Goal: Information Seeking & Learning: Find specific fact

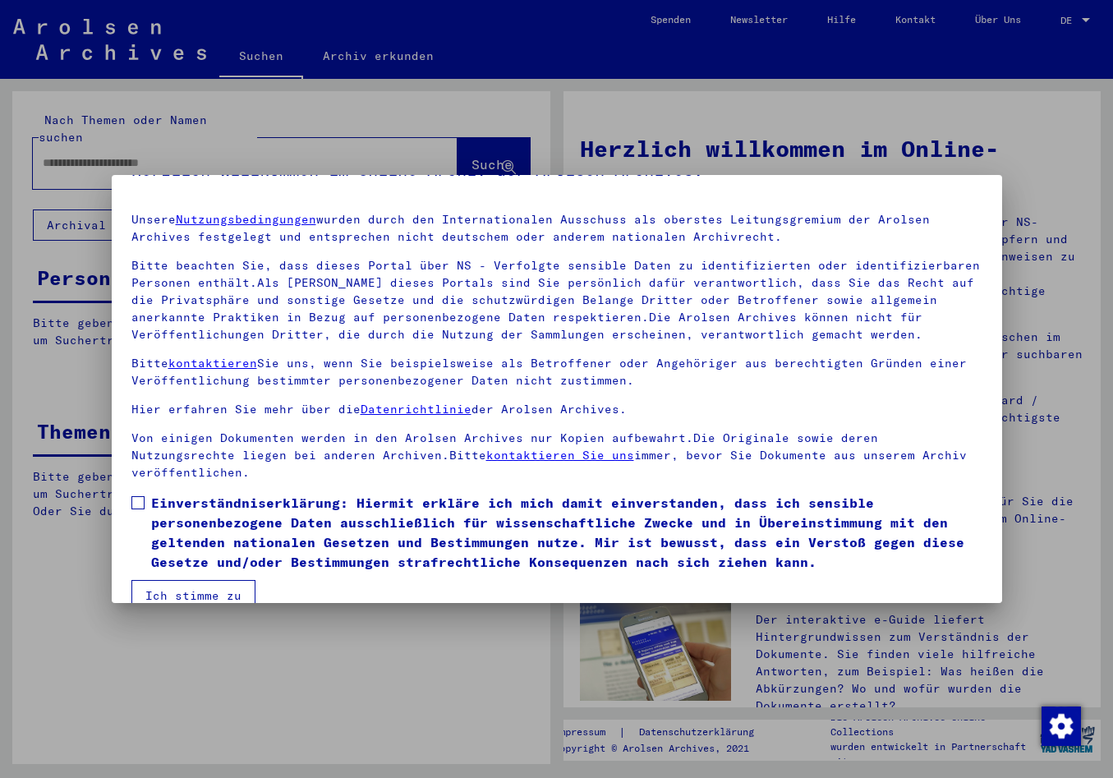
scroll to position [48, 0]
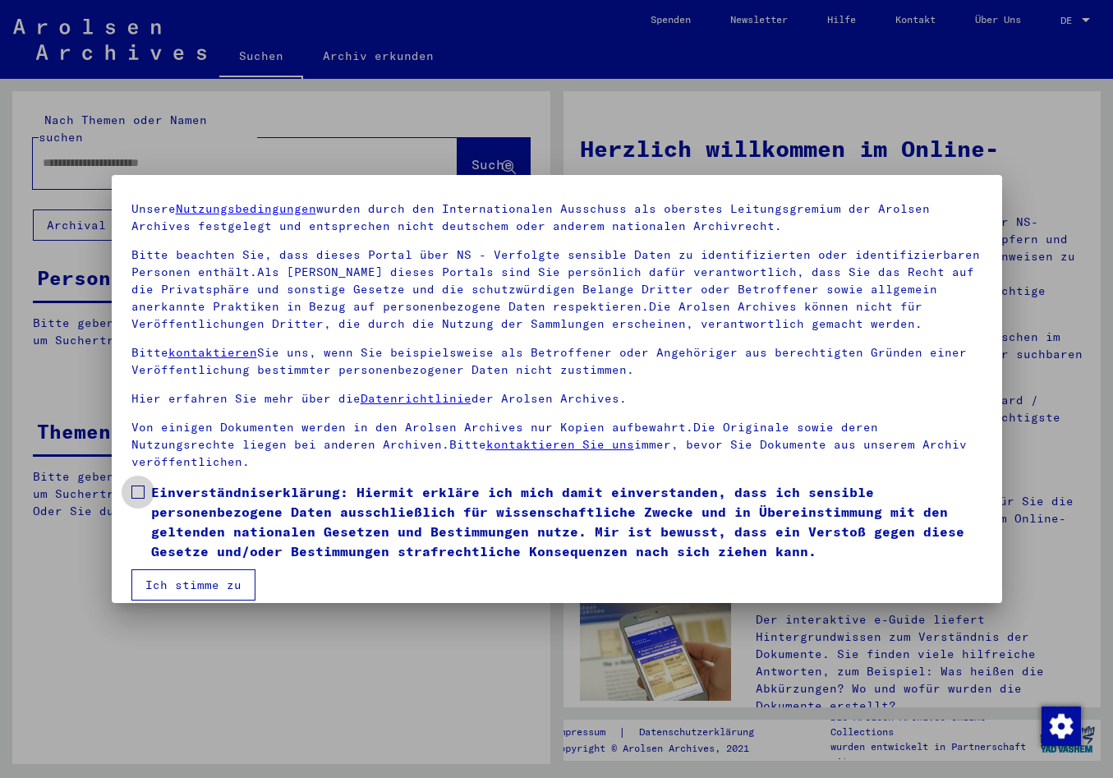
click at [135, 485] on span at bounding box center [137, 491] width 13 height 13
click at [187, 569] on button "Ich stimme zu" at bounding box center [193, 584] width 124 height 31
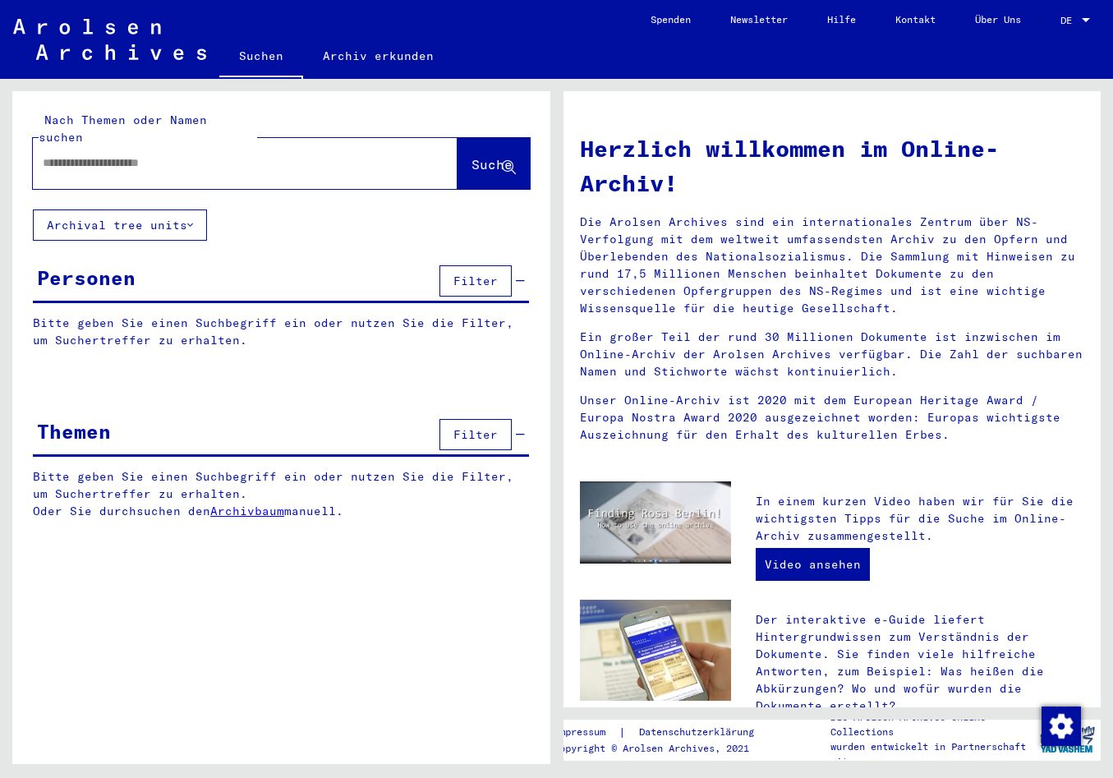
click at [79, 154] on input "text" at bounding box center [225, 162] width 365 height 17
type input "**********"
click at [471, 156] on span "Suche" at bounding box center [491, 164] width 41 height 16
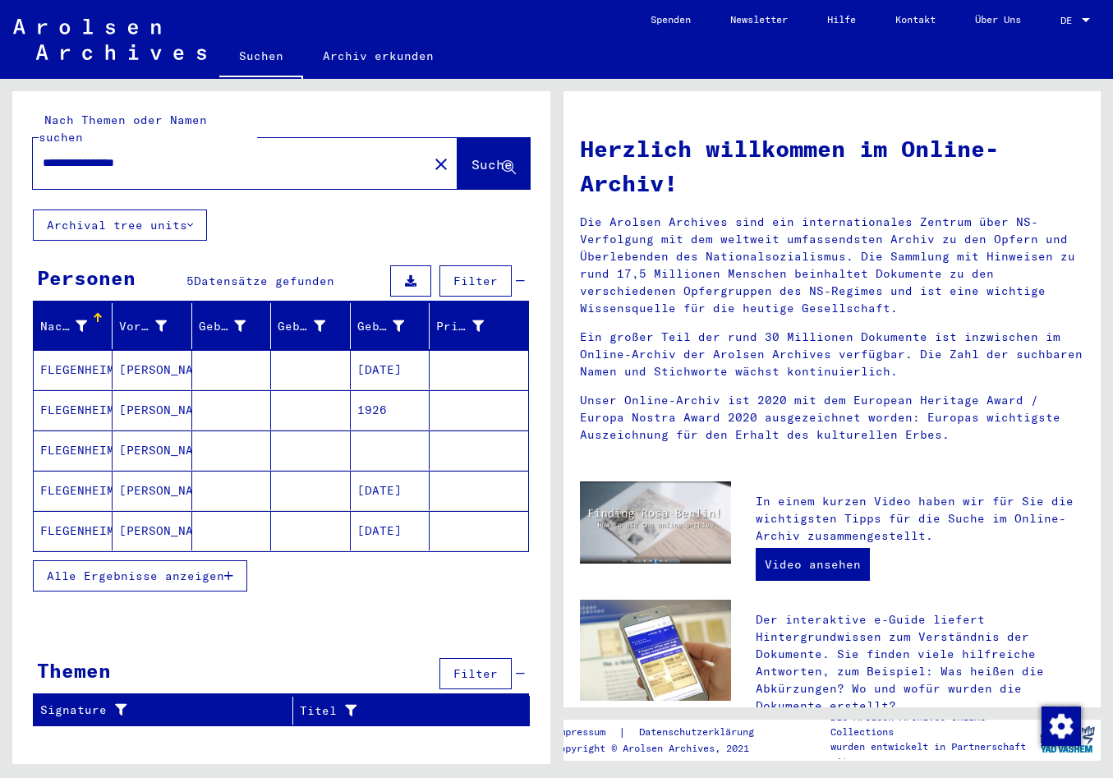
click at [228, 570] on icon "button" at bounding box center [228, 575] width 9 height 11
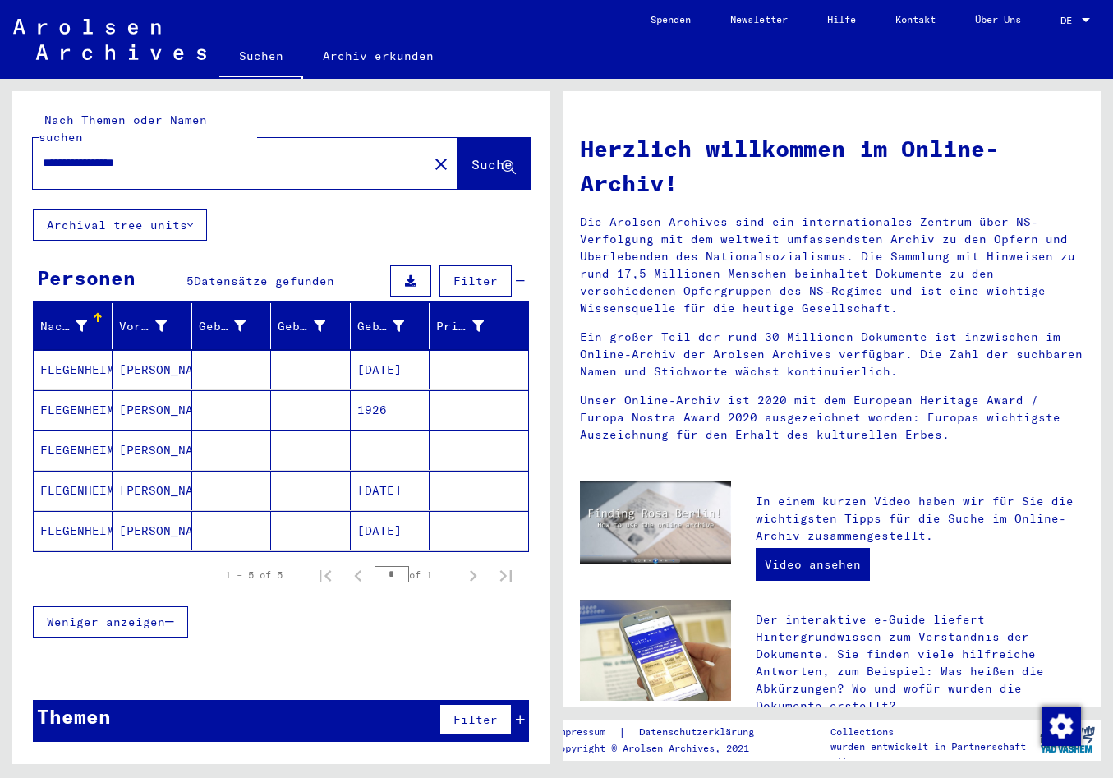
click at [89, 354] on mat-cell "FLEGENHEIMER" at bounding box center [73, 369] width 79 height 39
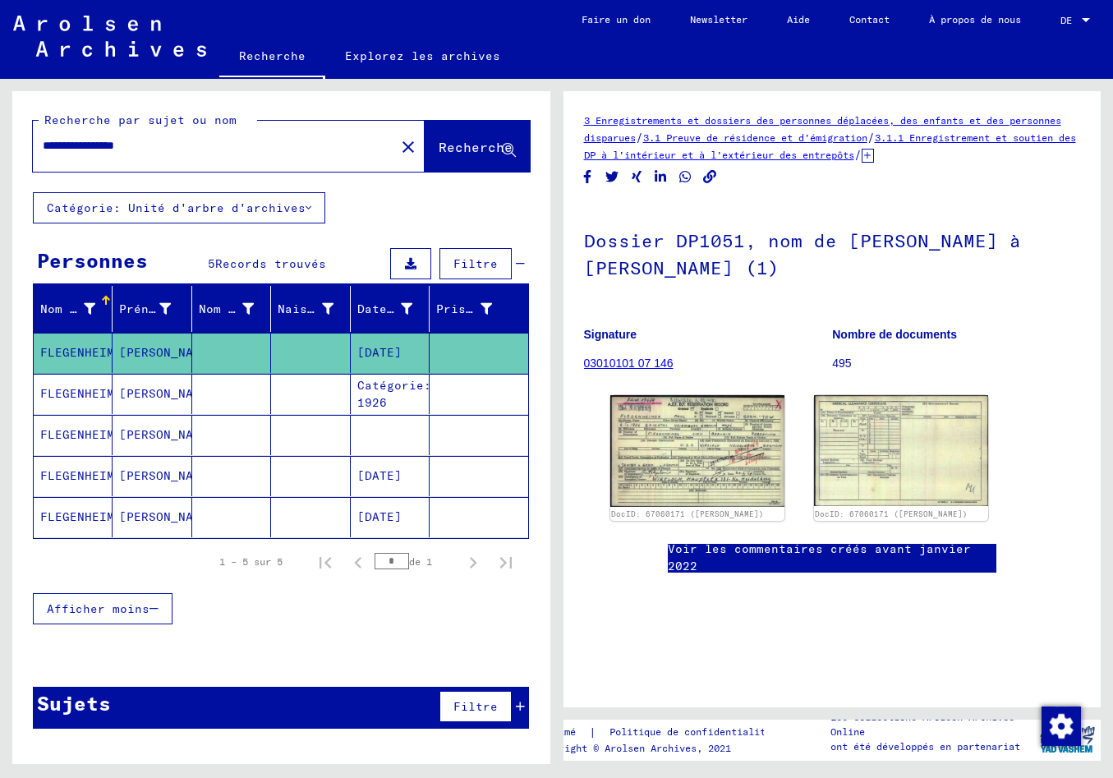
click at [79, 398] on mat-cell "FLEGENHEIMER" at bounding box center [73, 394] width 79 height 40
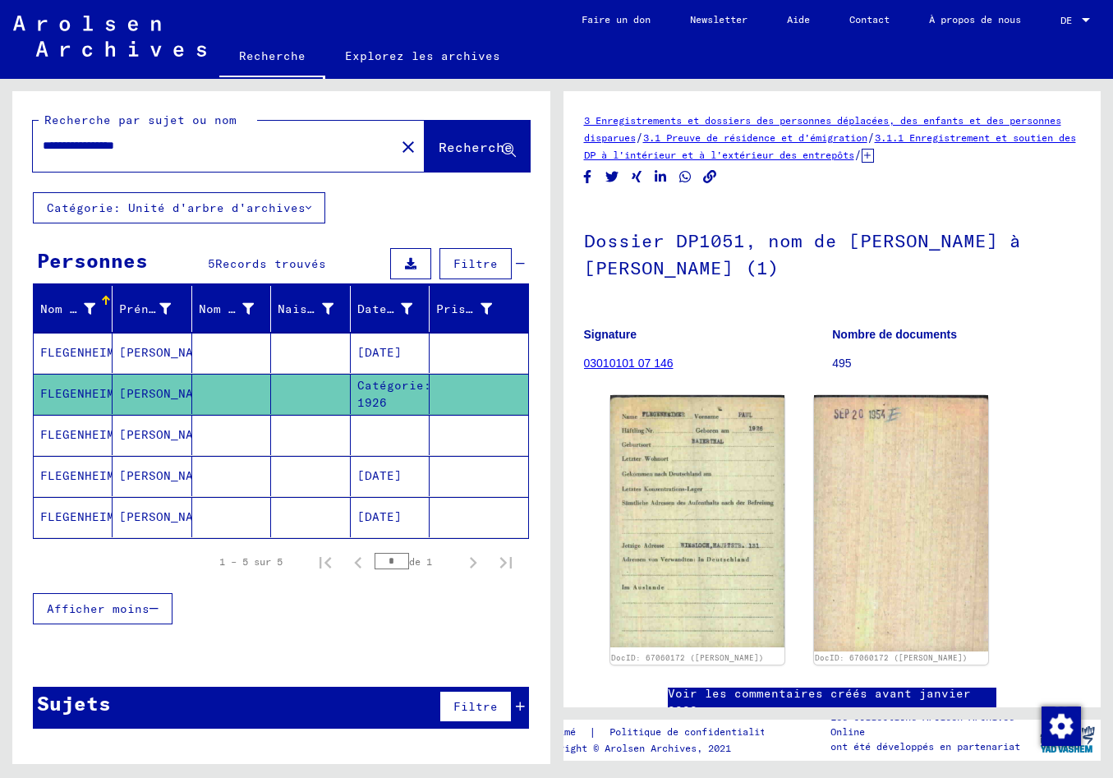
click at [65, 434] on mat-cell "FLEGENHEIMER" at bounding box center [73, 435] width 79 height 40
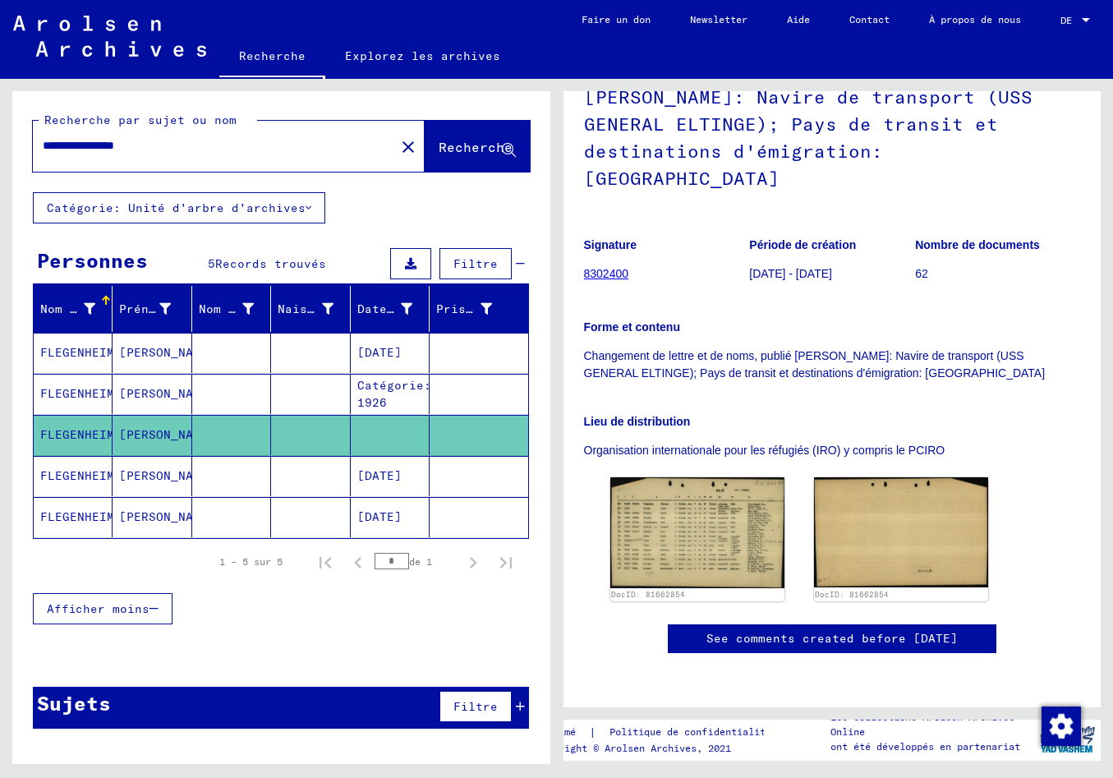
scroll to position [259, 0]
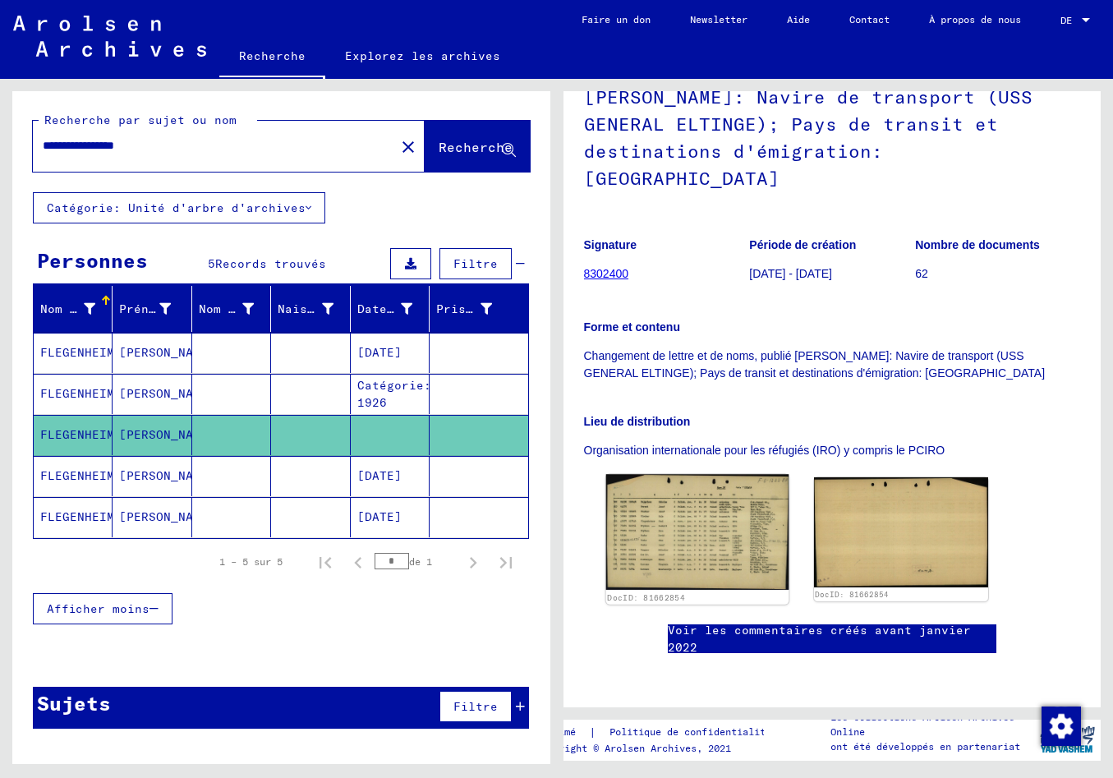
click at [700, 474] on img at bounding box center [696, 532] width 183 height 116
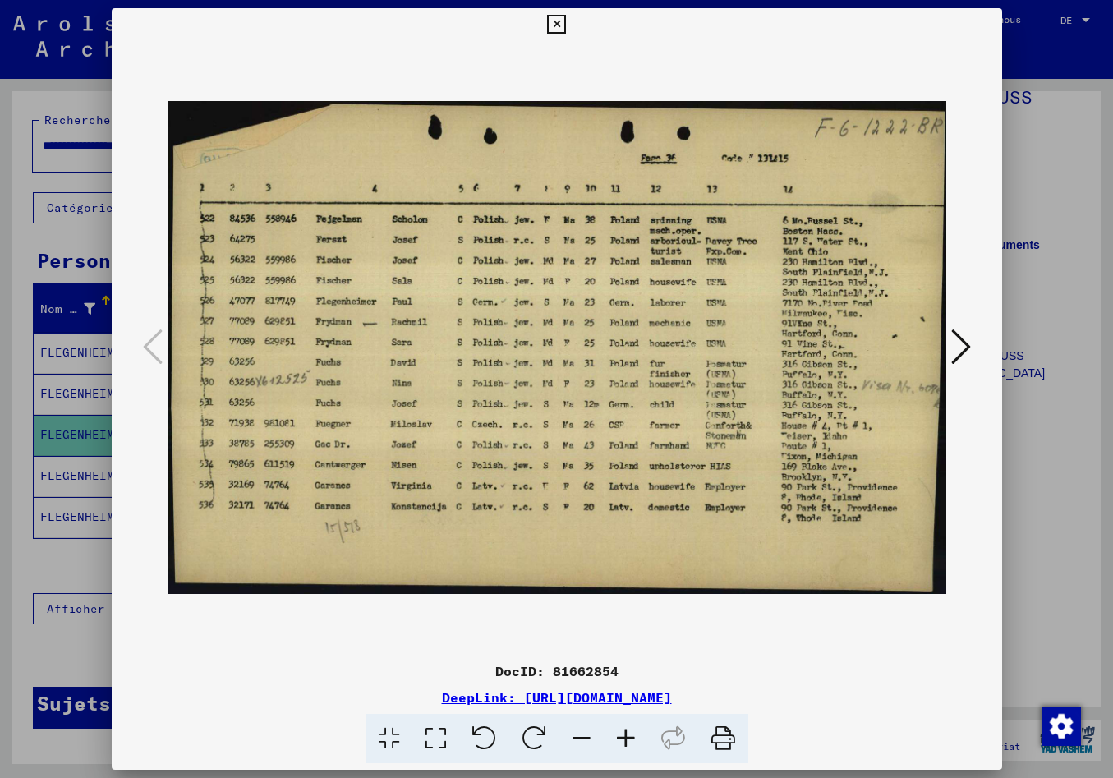
click at [970, 346] on icon at bounding box center [961, 346] width 20 height 39
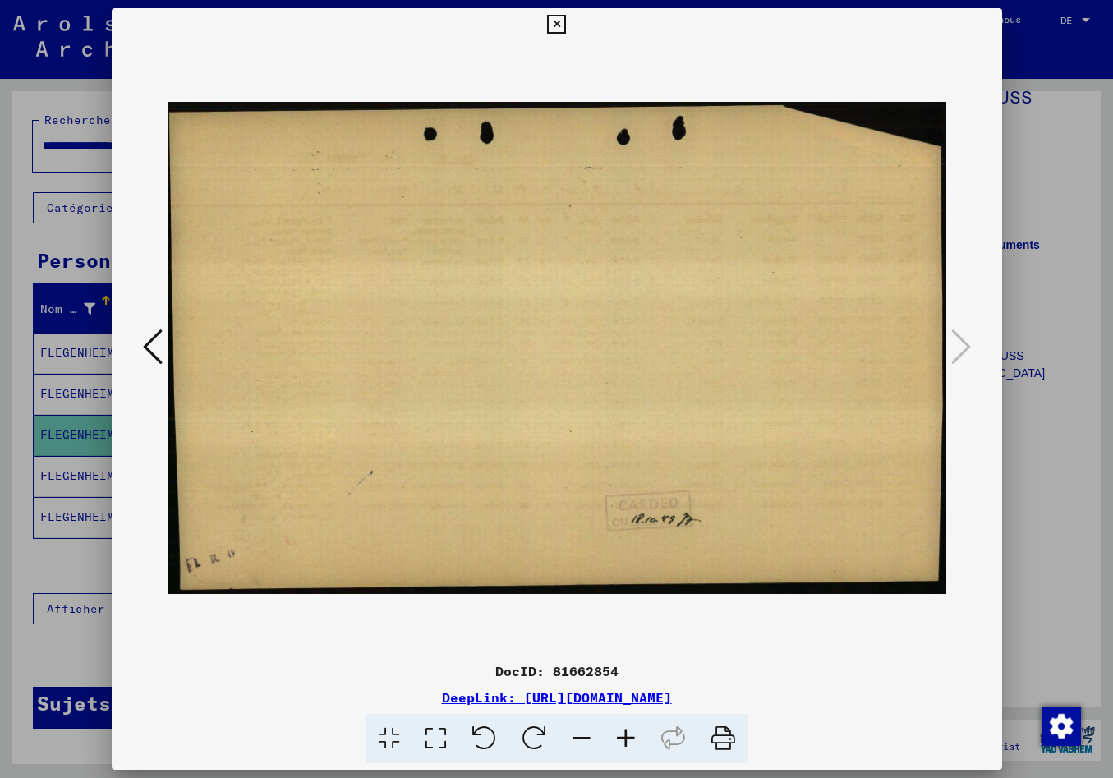
click at [147, 345] on icon at bounding box center [153, 346] width 20 height 39
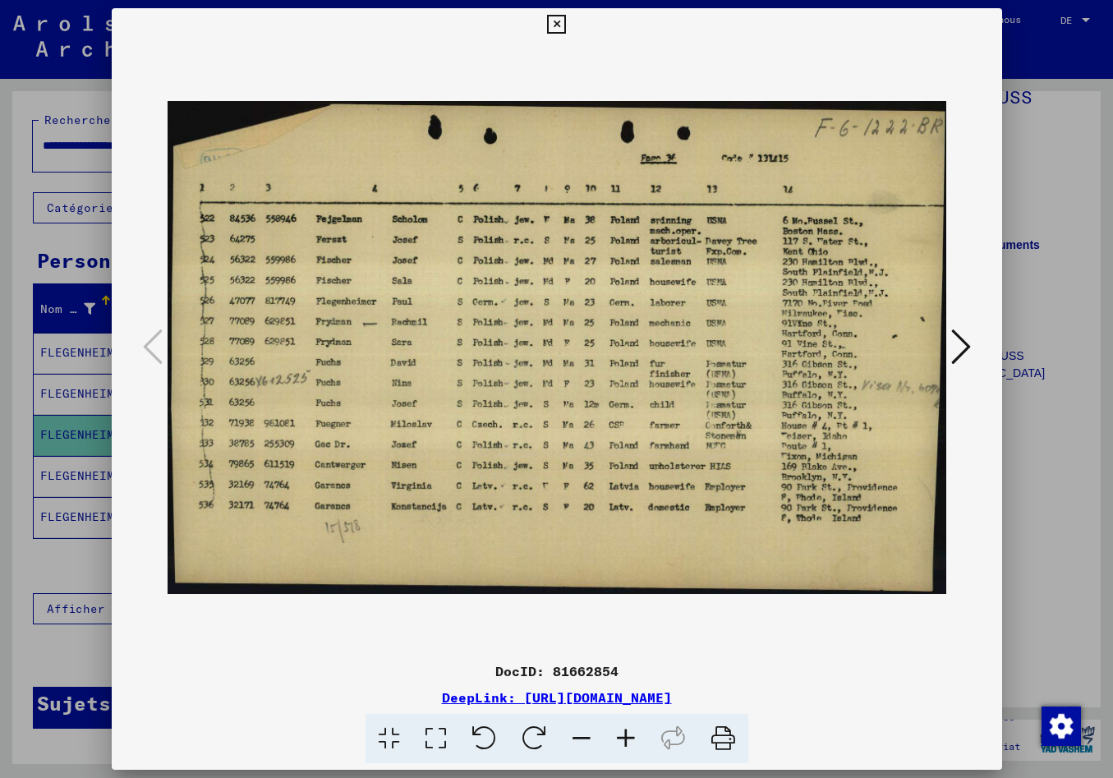
click at [871, 318] on img at bounding box center [556, 347] width 778 height 613
click at [969, 341] on icon at bounding box center [961, 346] width 20 height 39
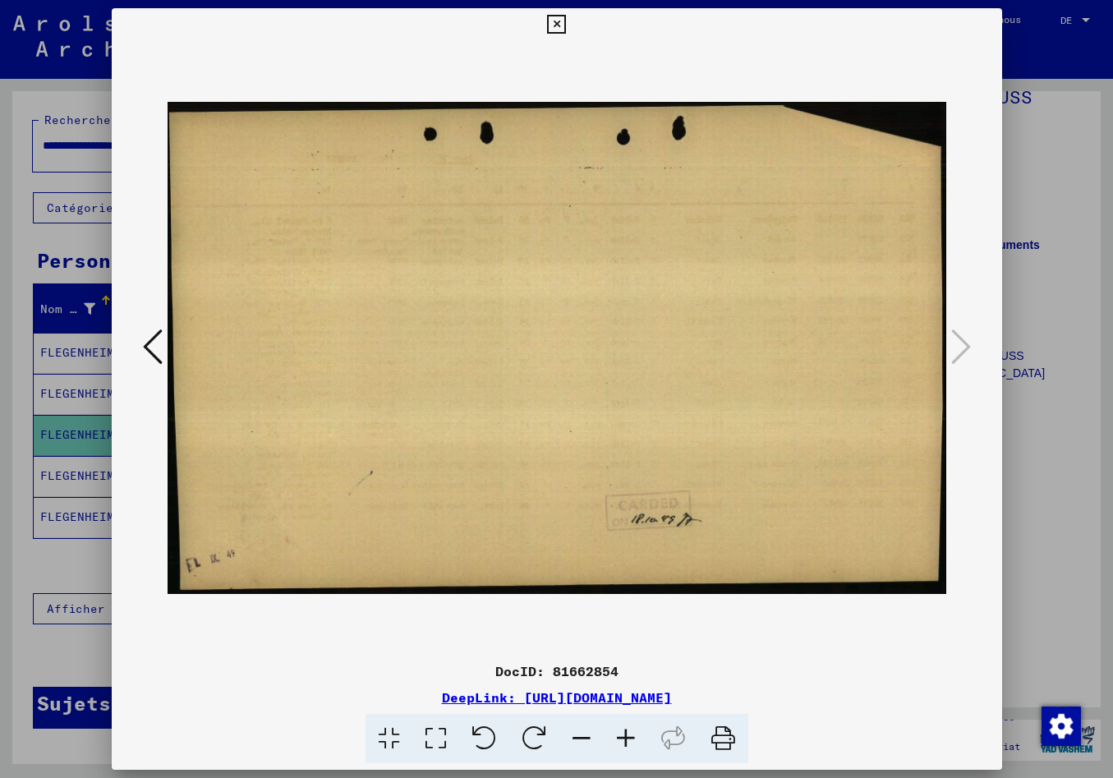
click at [149, 348] on icon at bounding box center [153, 346] width 20 height 39
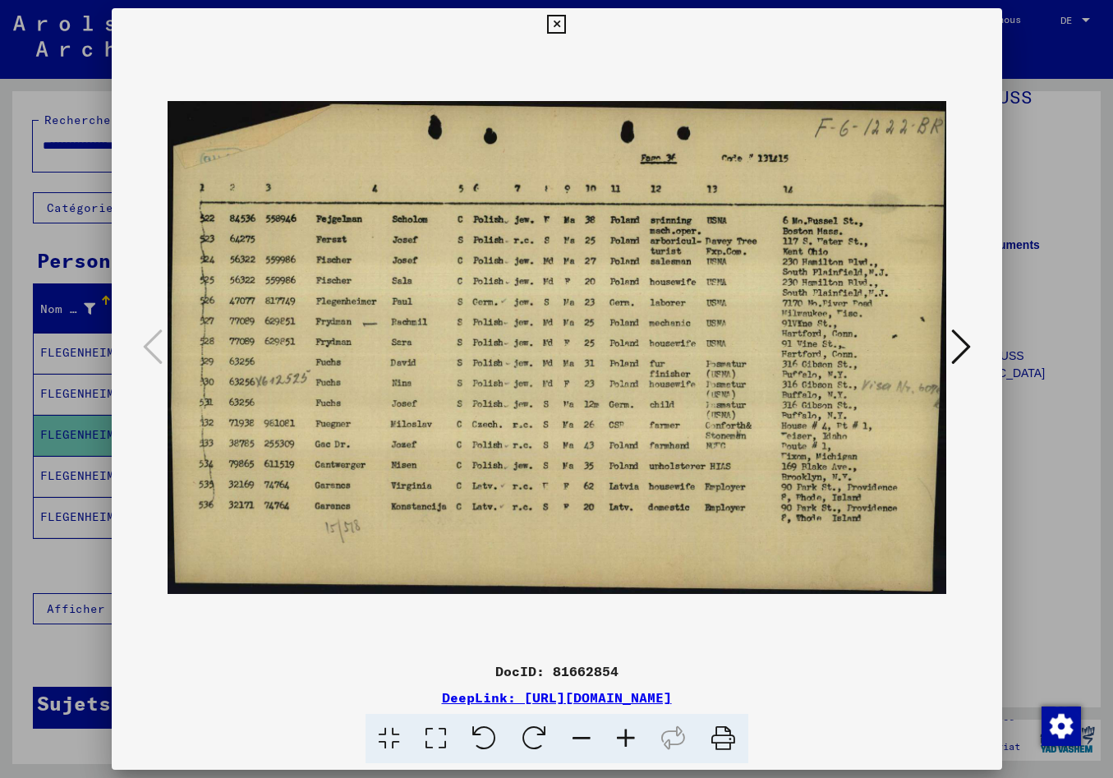
click at [964, 345] on icon at bounding box center [961, 346] width 20 height 39
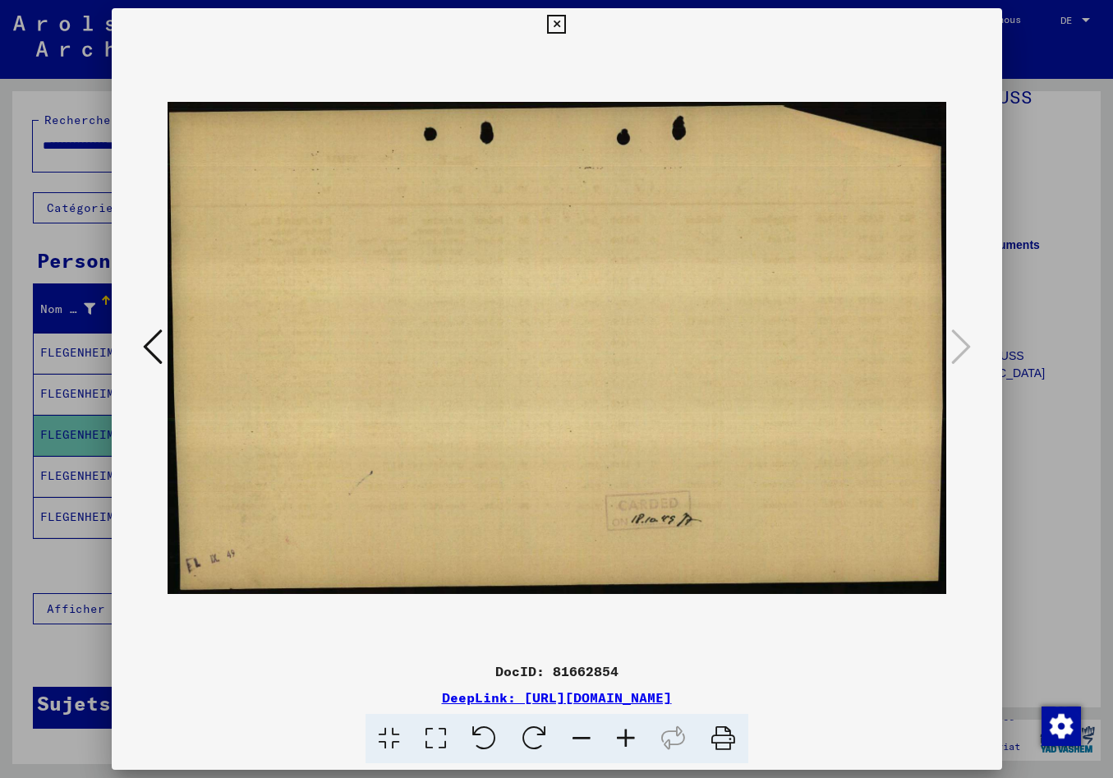
click at [163, 346] on button at bounding box center [153, 347] width 30 height 47
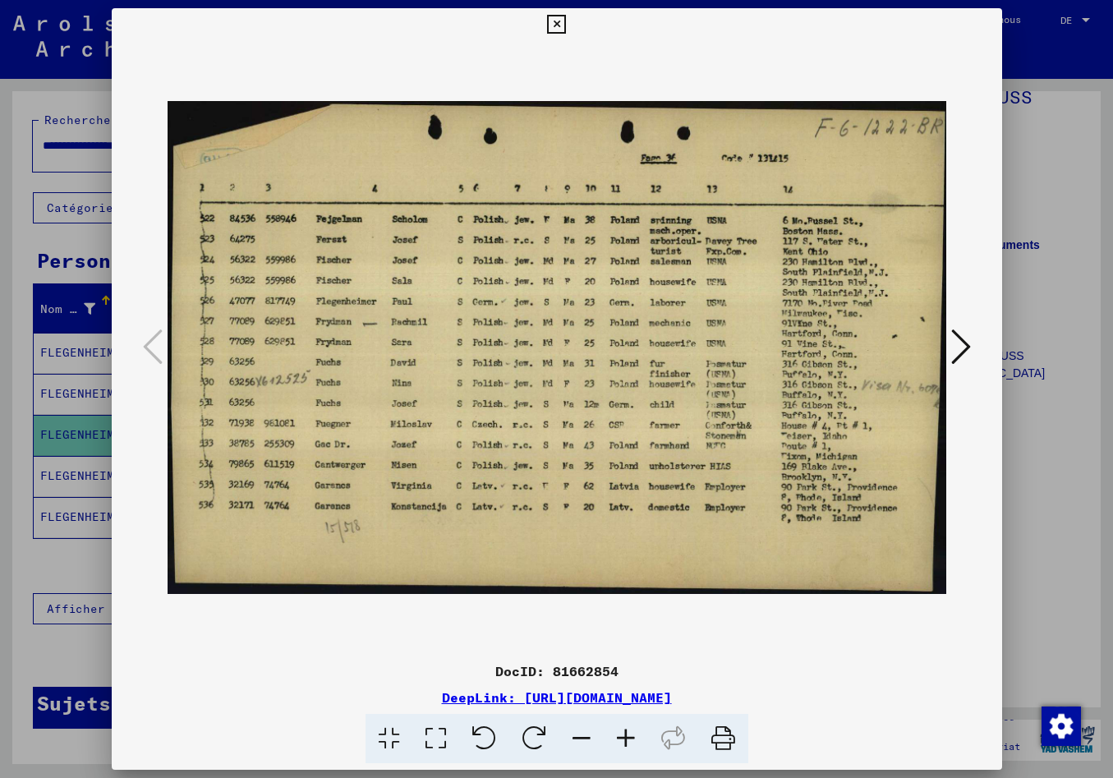
click at [566, 24] on icon at bounding box center [556, 25] width 19 height 20
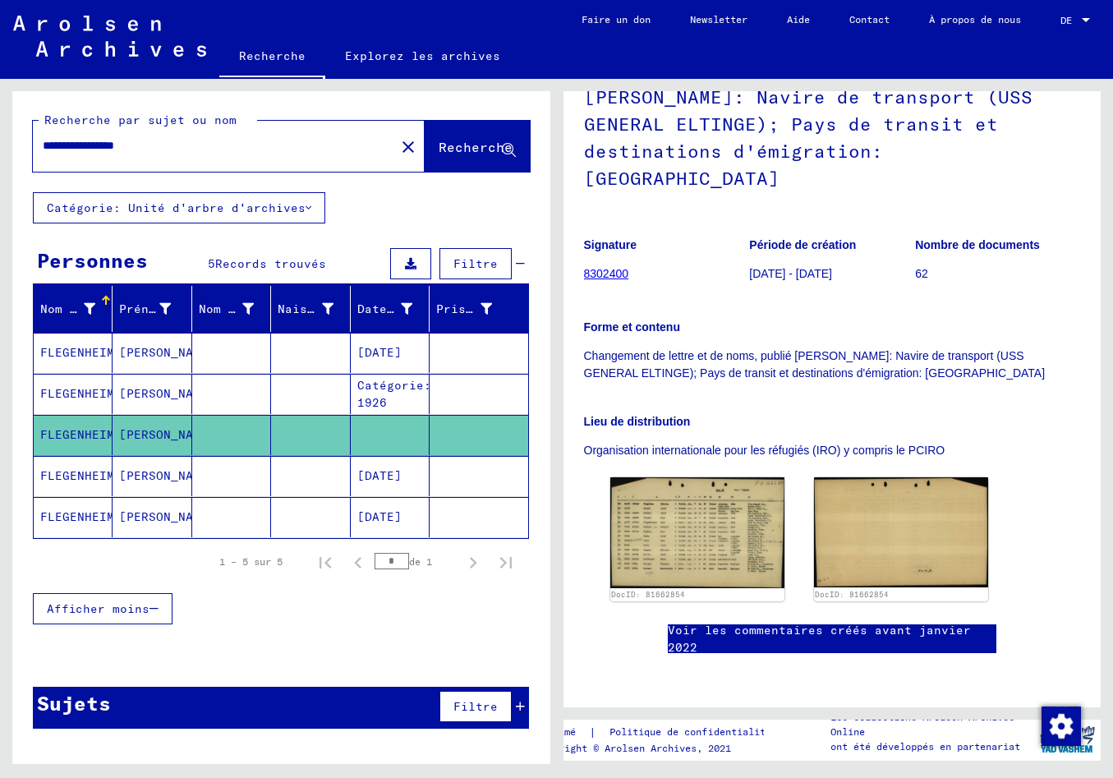
click at [86, 475] on mat-cell "FLEGENHEIMER" at bounding box center [73, 476] width 79 height 40
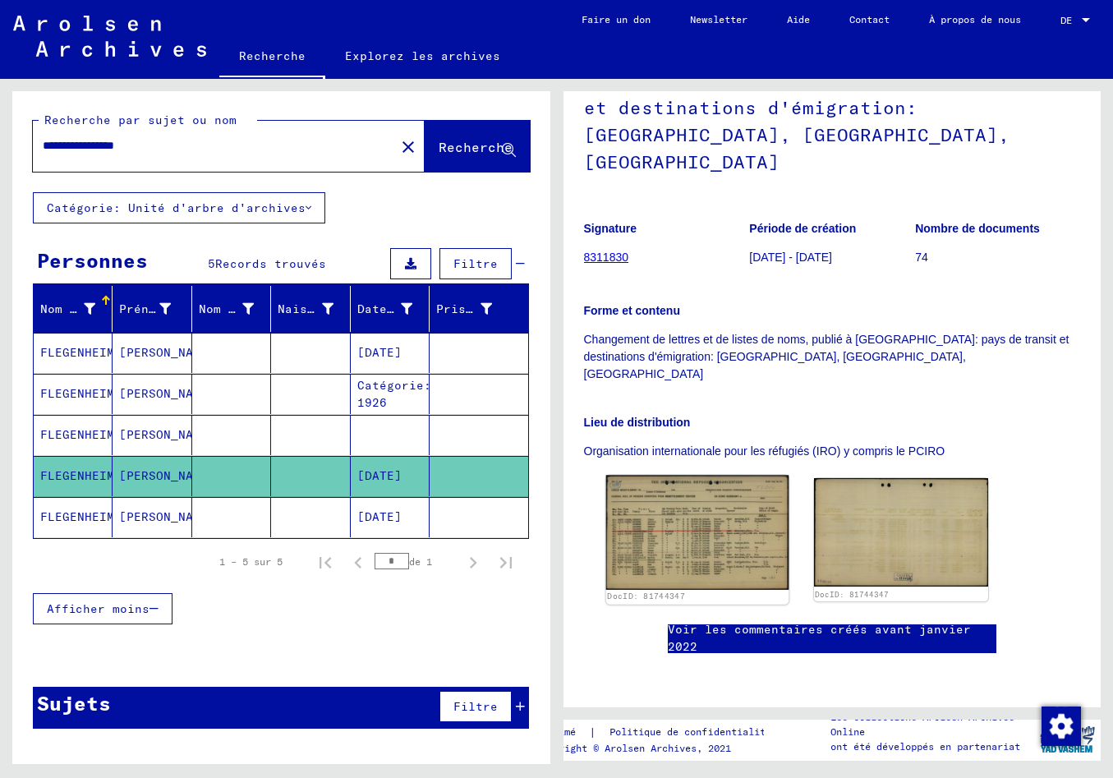
scroll to position [431, 0]
click at [700, 475] on img at bounding box center [696, 532] width 183 height 115
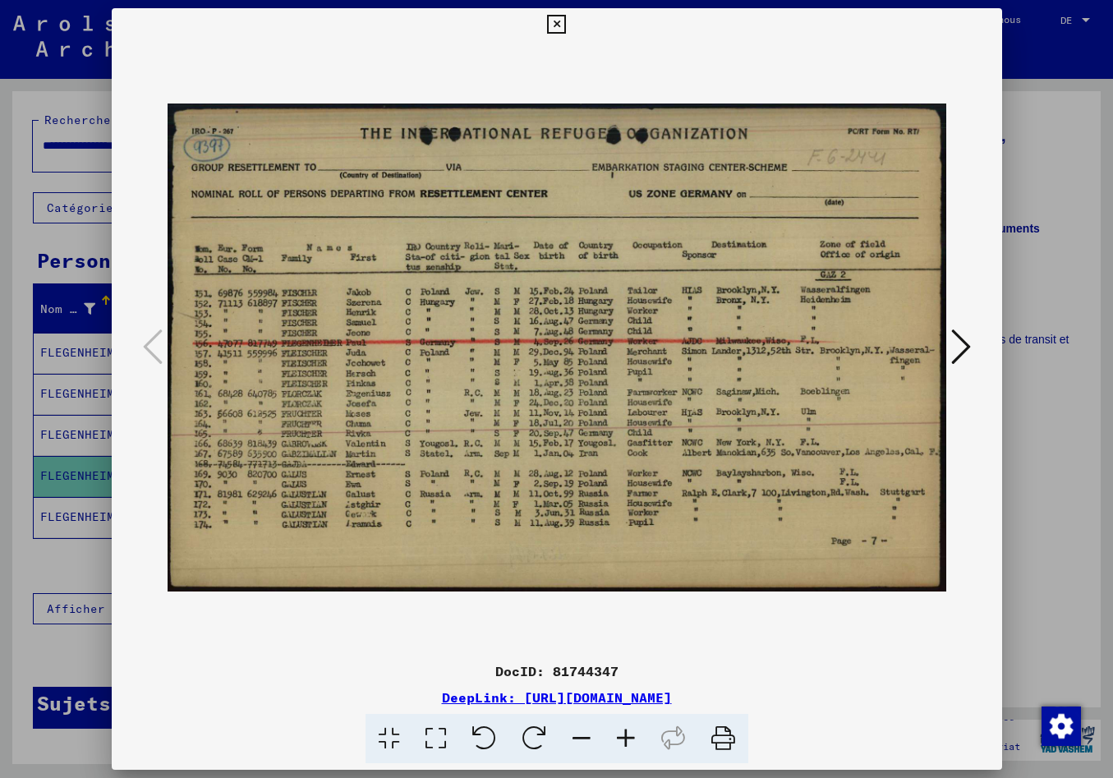
click at [962, 340] on icon at bounding box center [961, 346] width 20 height 39
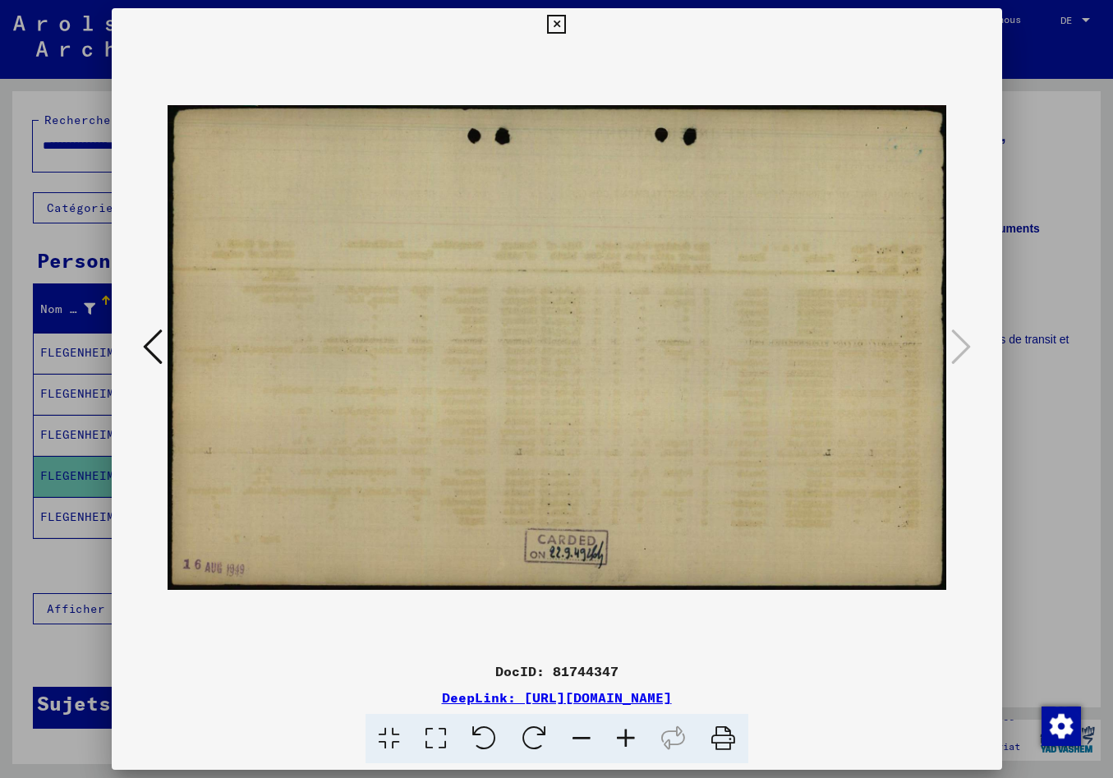
drag, startPoint x: 155, startPoint y: 338, endPoint x: 151, endPoint y: 351, distance: 13.0
click at [150, 336] on icon at bounding box center [153, 346] width 20 height 39
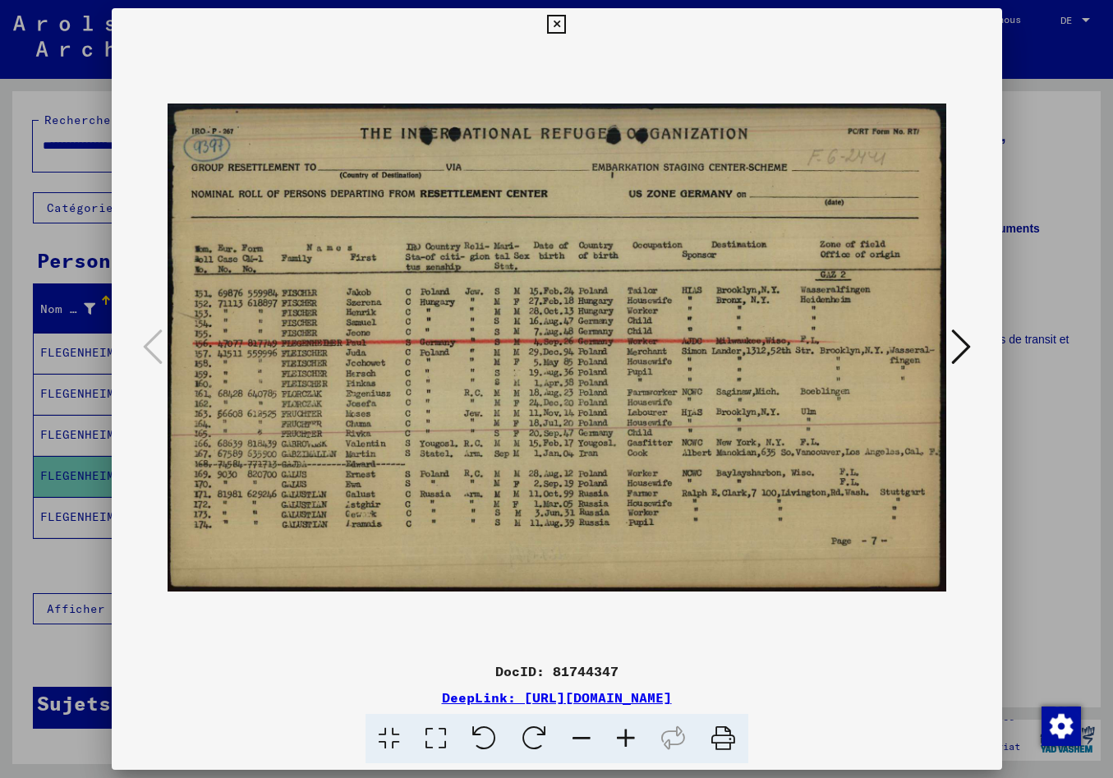
click at [92, 476] on div at bounding box center [556, 389] width 1113 height 778
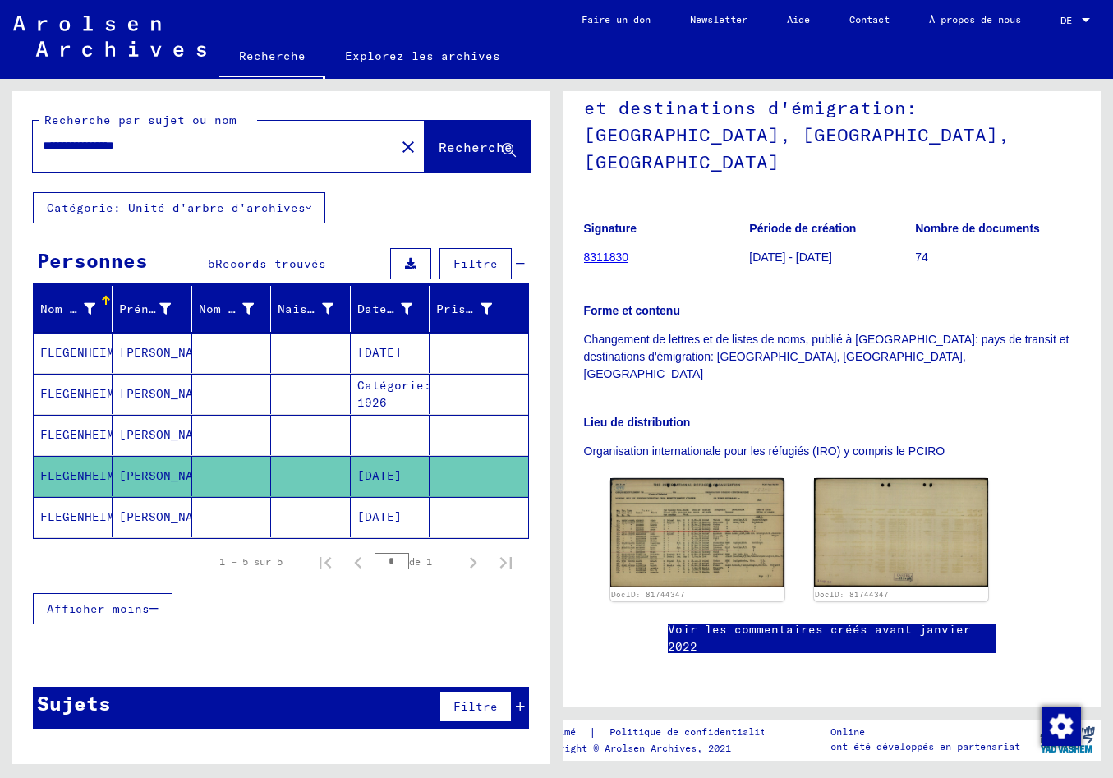
click at [106, 512] on mat-cell "FLEGENHEIMER" at bounding box center [73, 517] width 79 height 40
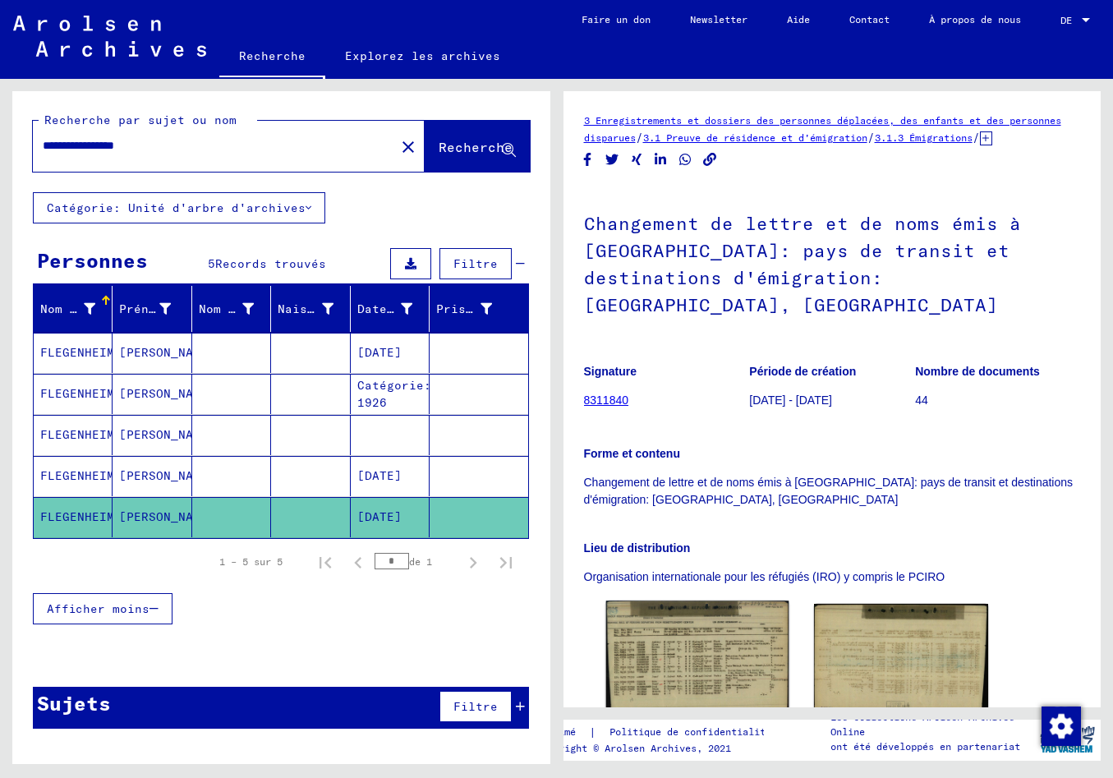
click at [671, 618] on img at bounding box center [696, 658] width 183 height 117
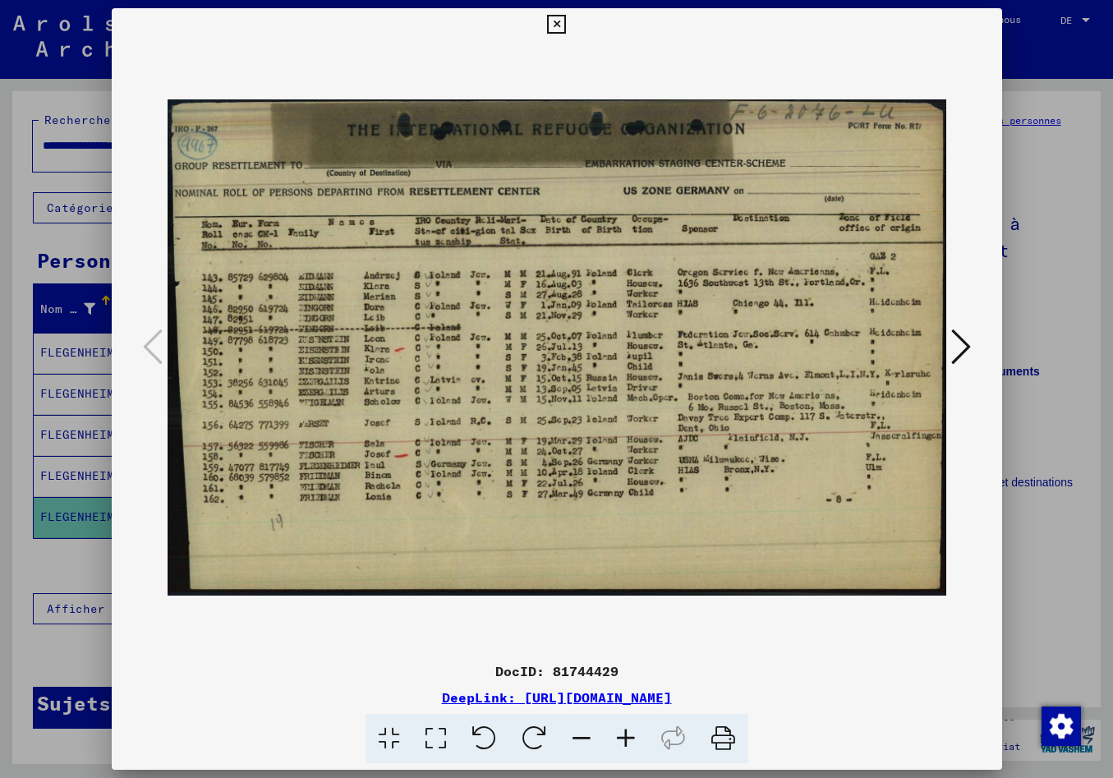
click at [961, 347] on icon at bounding box center [961, 346] width 20 height 39
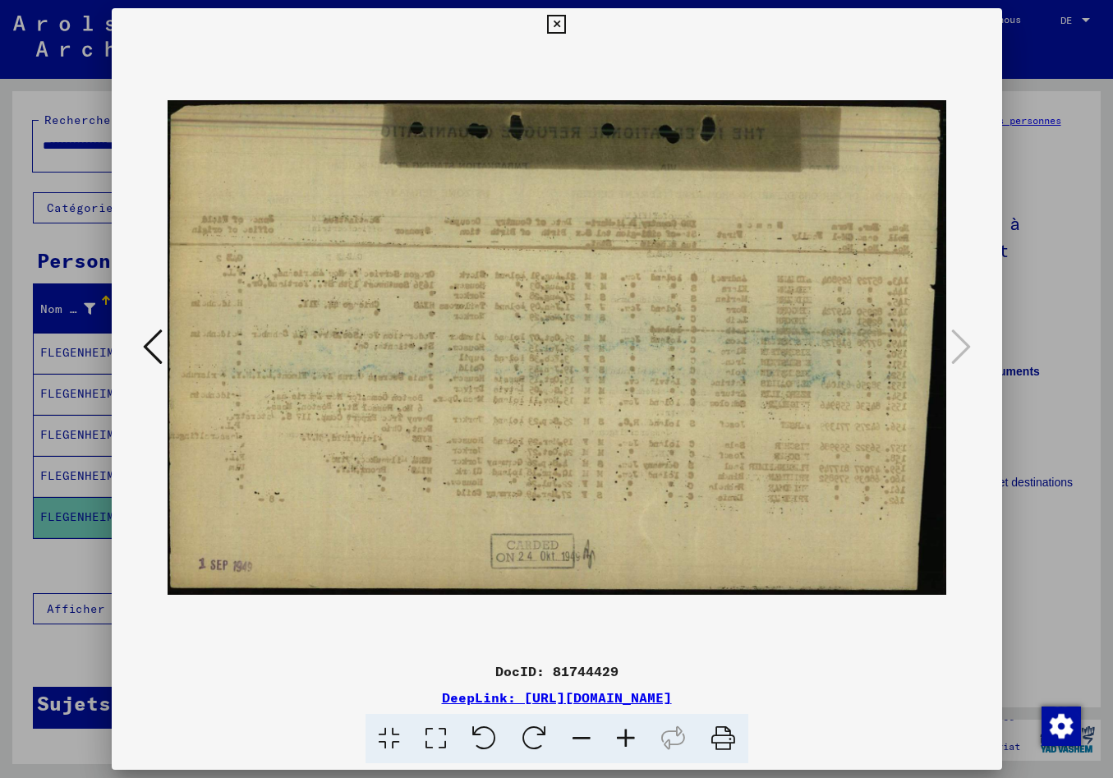
click at [143, 348] on icon at bounding box center [153, 346] width 20 height 39
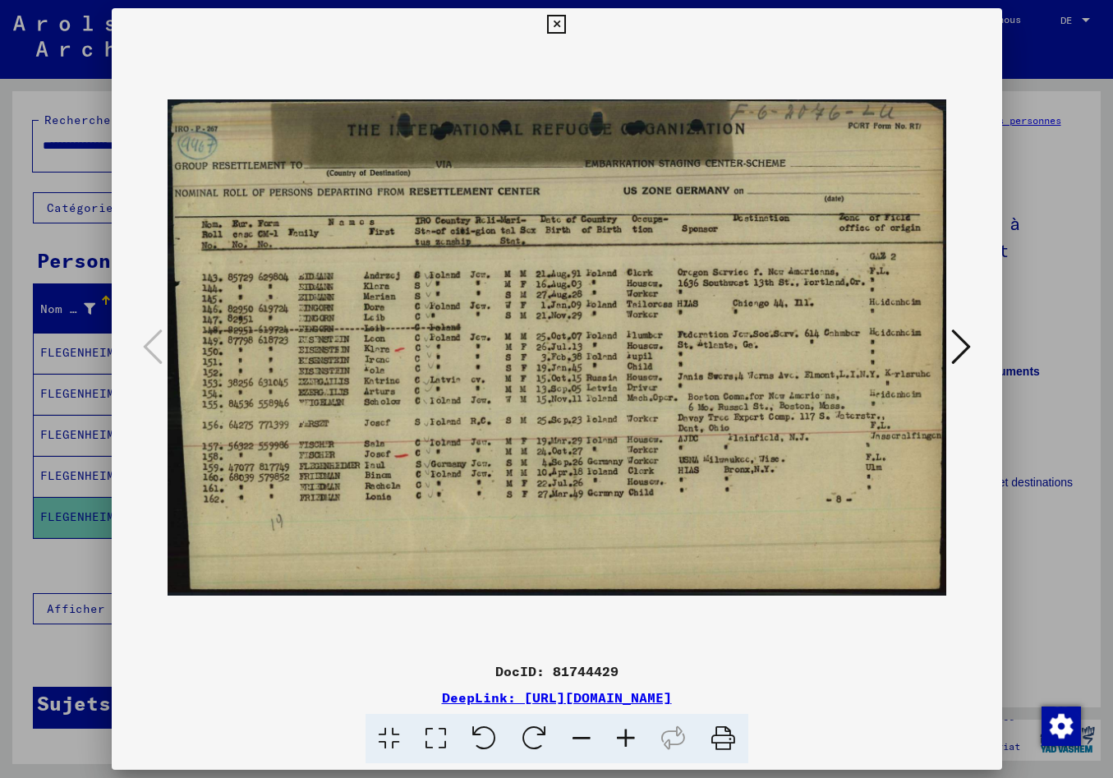
click at [958, 345] on icon at bounding box center [961, 346] width 20 height 39
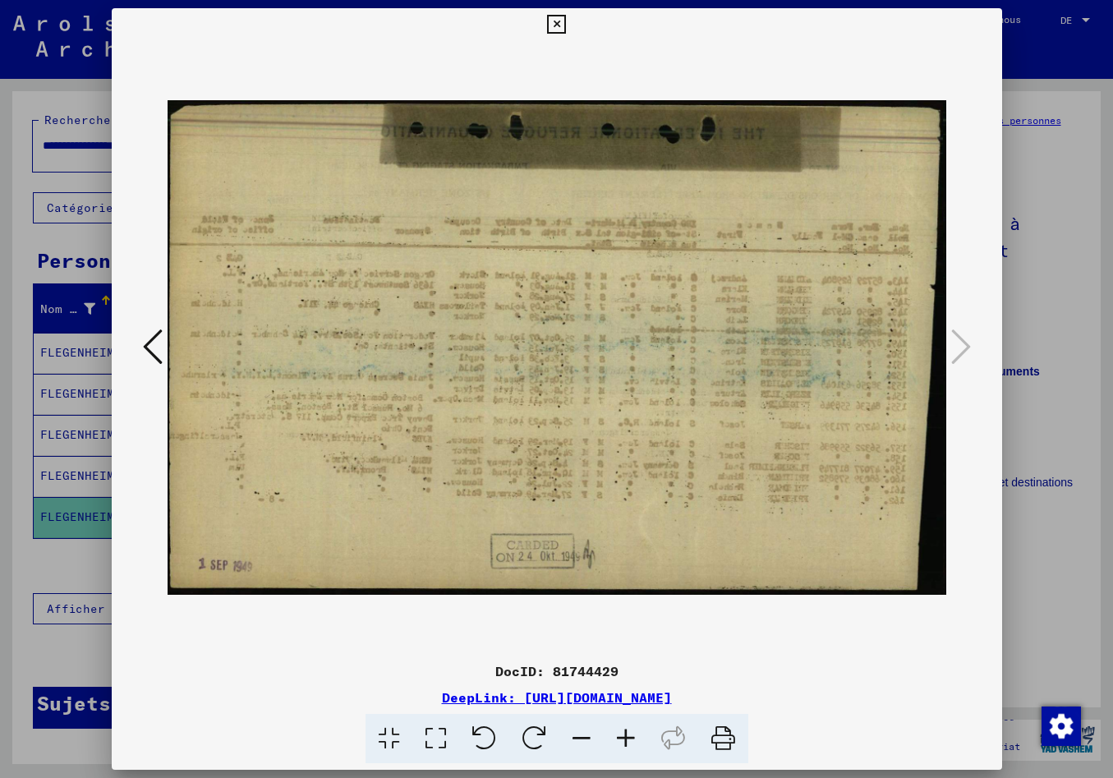
click at [156, 351] on icon at bounding box center [153, 346] width 20 height 39
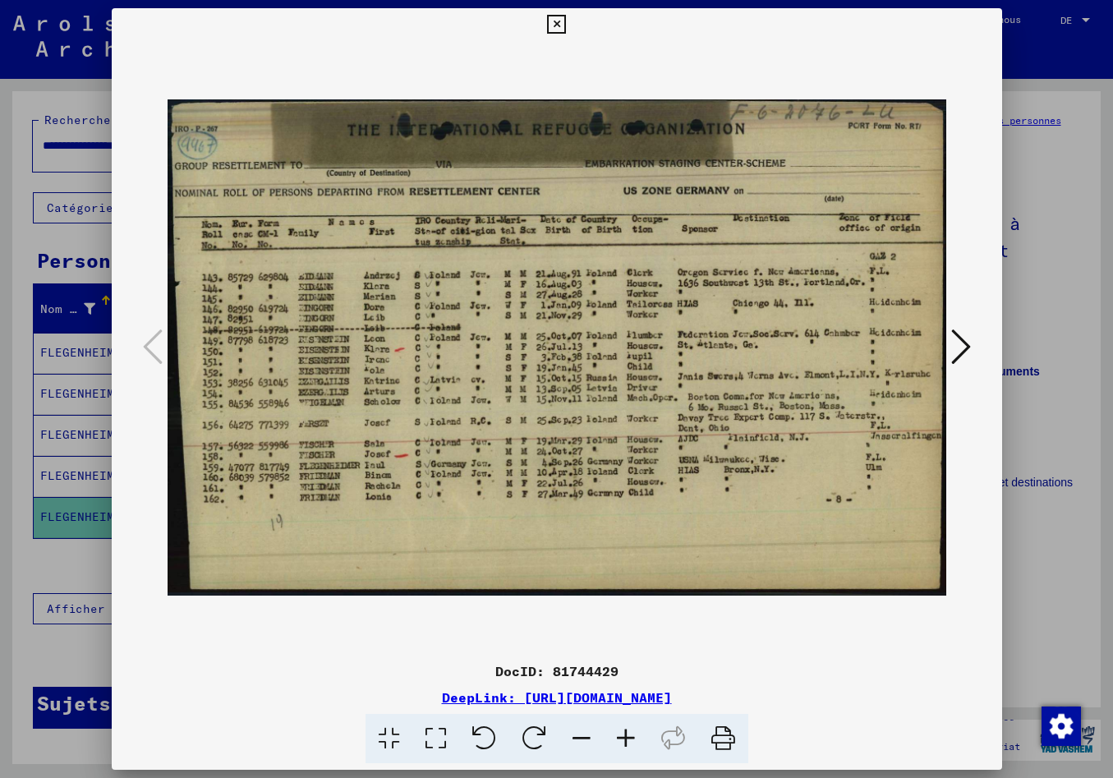
click at [952, 343] on icon at bounding box center [961, 346] width 20 height 39
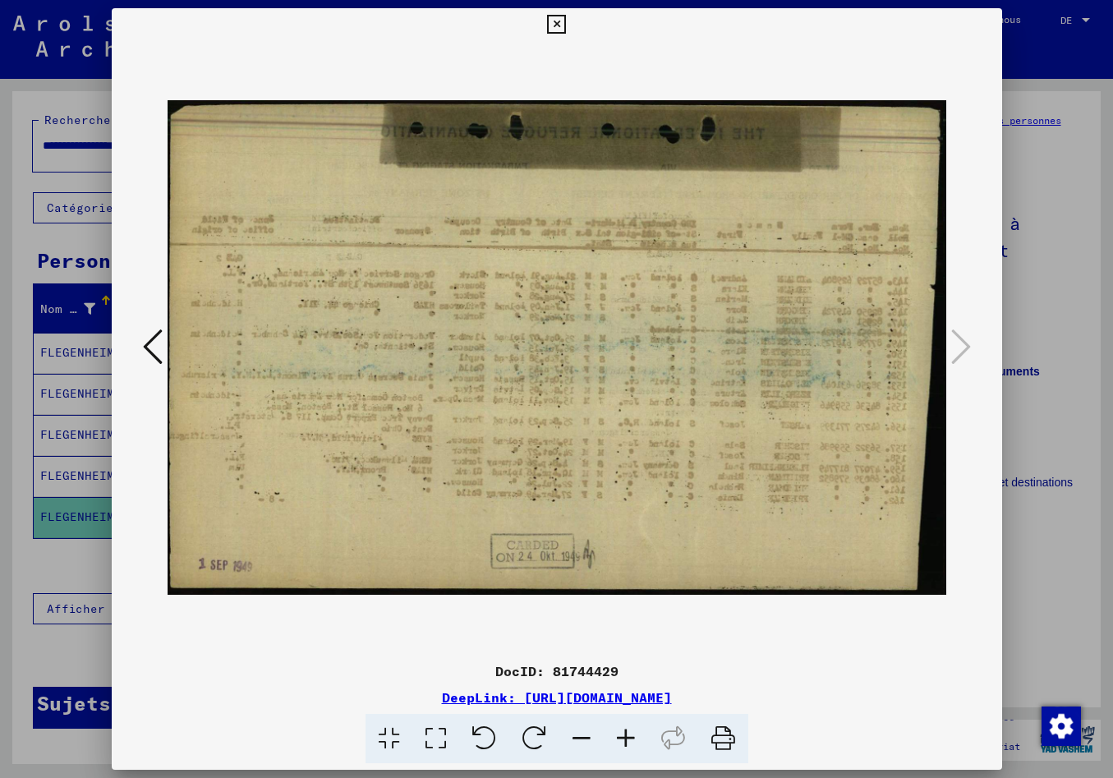
drag, startPoint x: 987, startPoint y: 18, endPoint x: 986, endPoint y: 28, distance: 9.9
click at [566, 19] on icon at bounding box center [556, 25] width 19 height 20
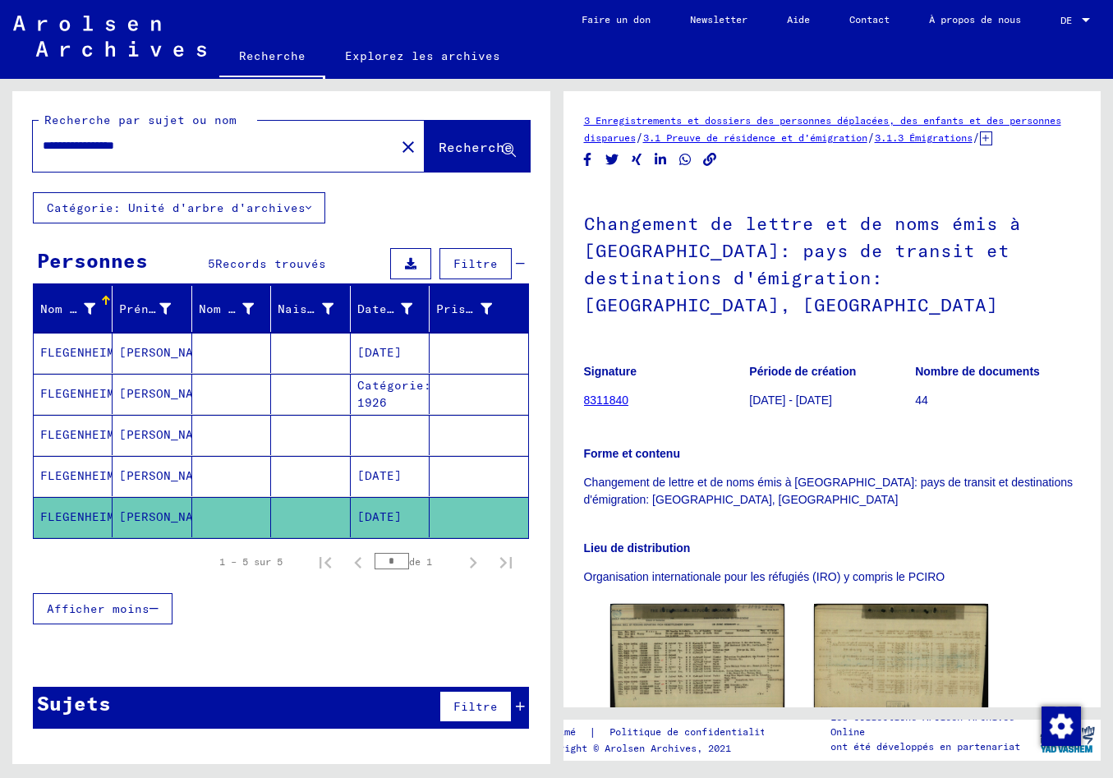
click at [82, 339] on mat-cell "FLEGENHEIMER" at bounding box center [73, 353] width 79 height 40
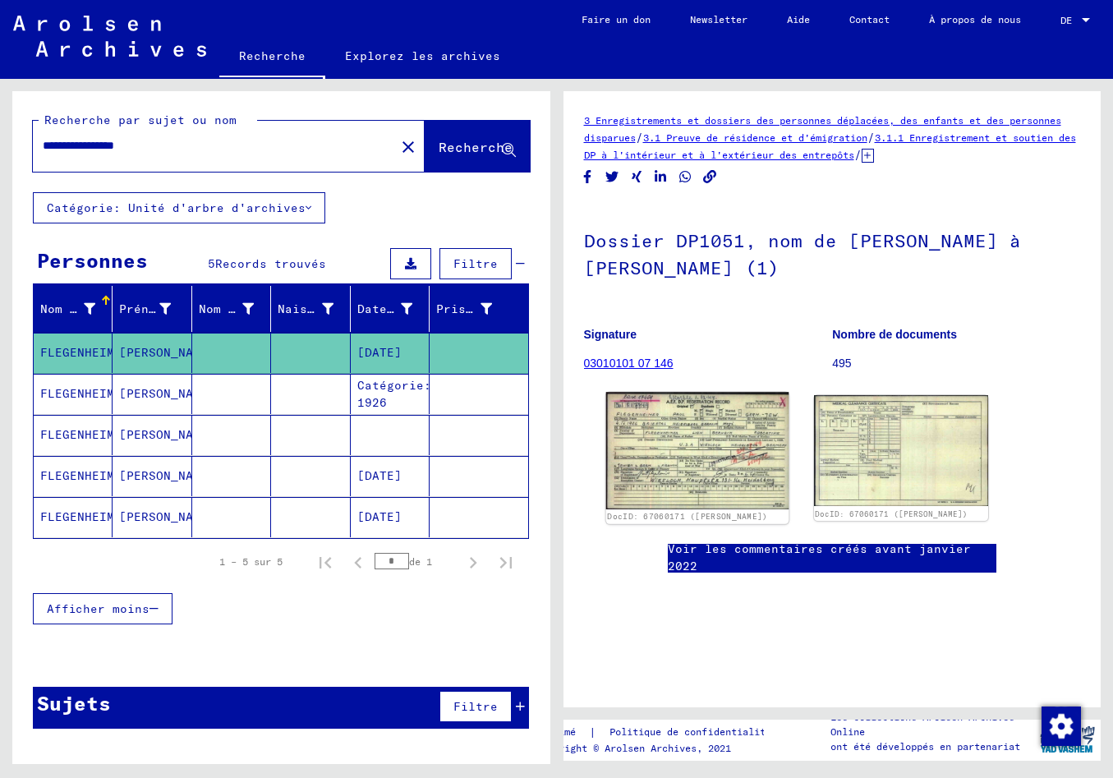
click at [700, 435] on img at bounding box center [696, 450] width 183 height 117
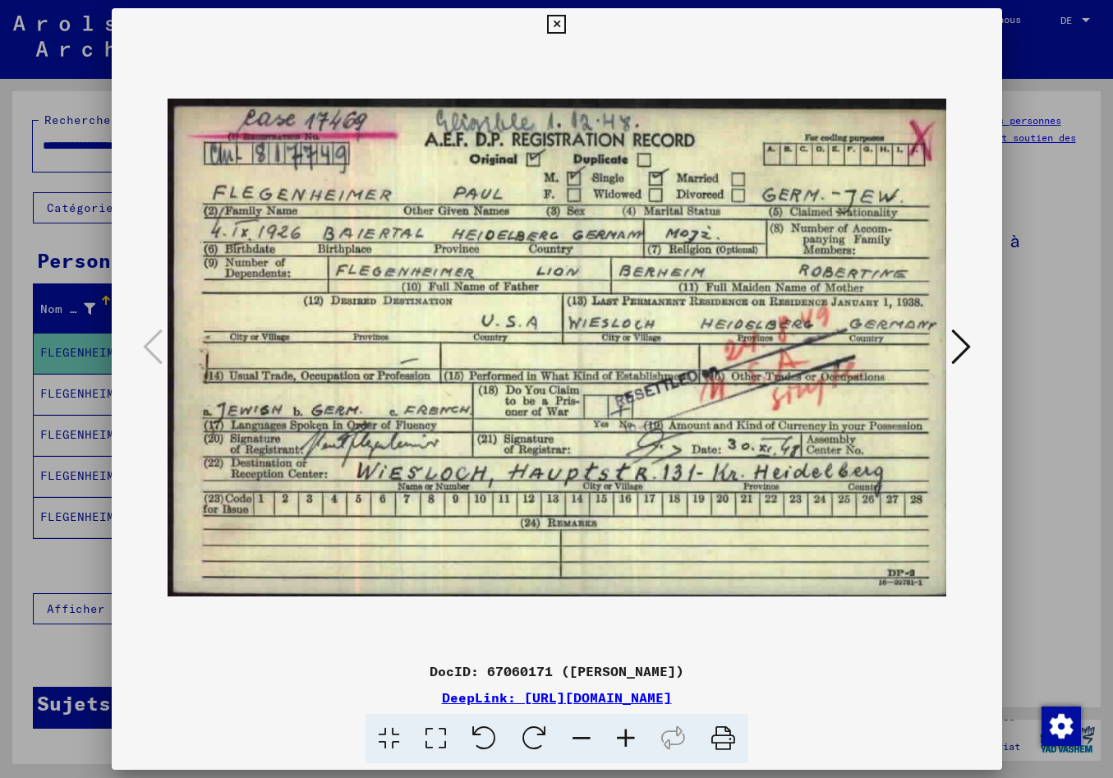
click at [966, 342] on icon at bounding box center [961, 346] width 20 height 39
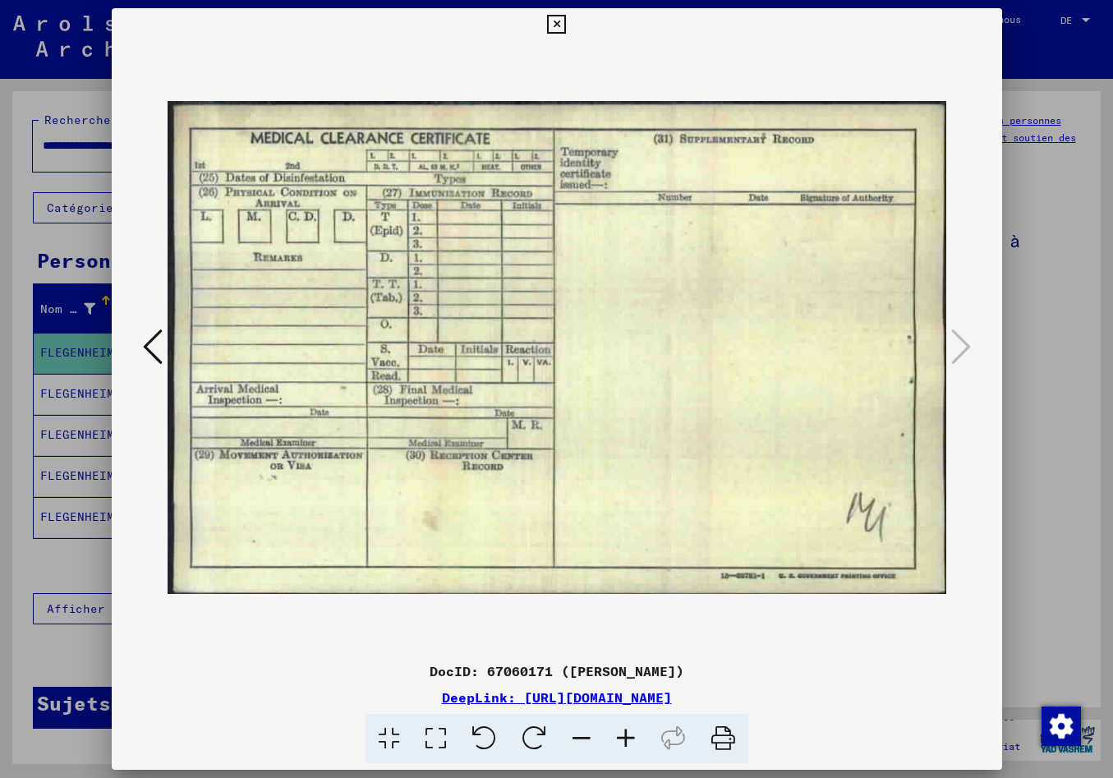
click at [566, 17] on icon at bounding box center [556, 25] width 19 height 20
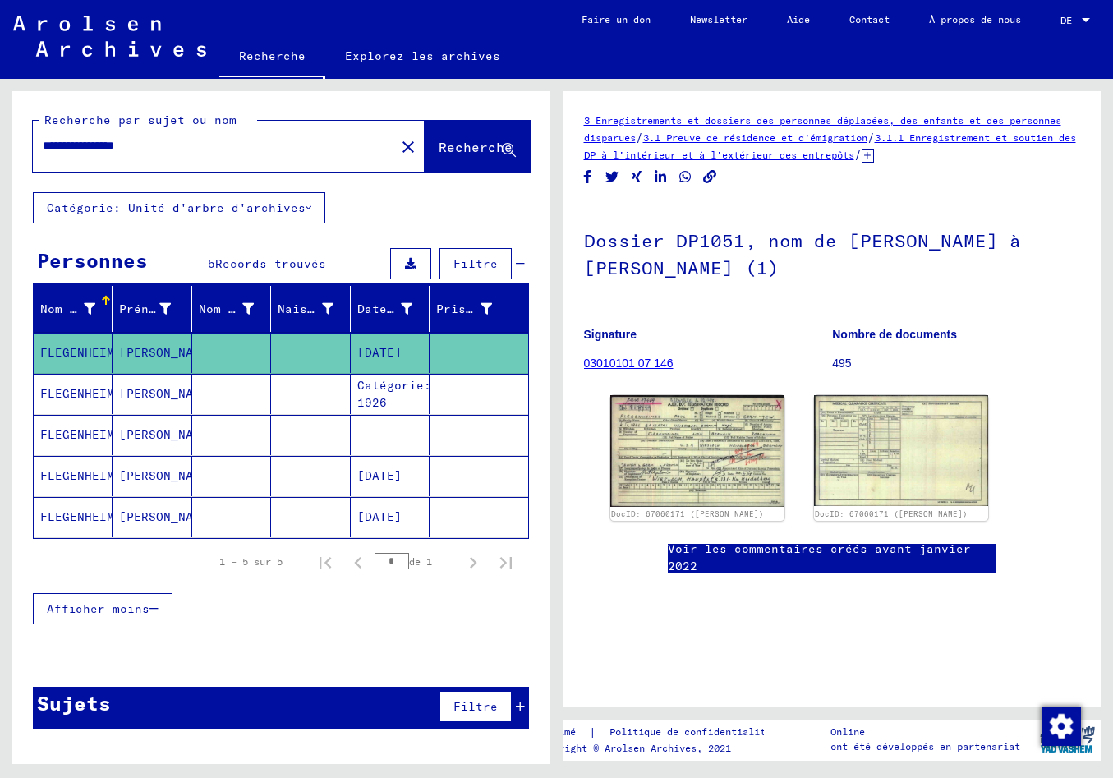
click at [381, 345] on mat-cell "[DATE]" at bounding box center [390, 353] width 79 height 40
click at [643, 369] on link "03010101 07 146" at bounding box center [628, 362] width 89 height 13
click at [659, 443] on img at bounding box center [696, 450] width 183 height 117
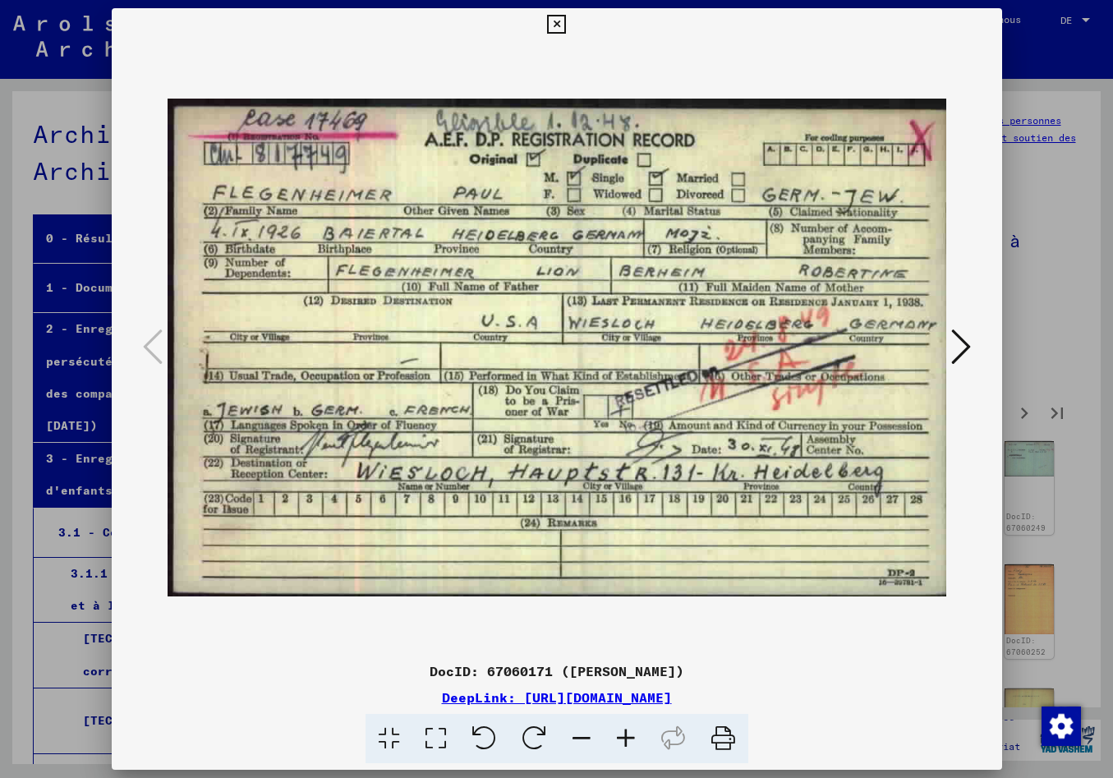
click at [946, 351] on img at bounding box center [556, 347] width 778 height 613
click at [966, 341] on icon at bounding box center [961, 346] width 20 height 39
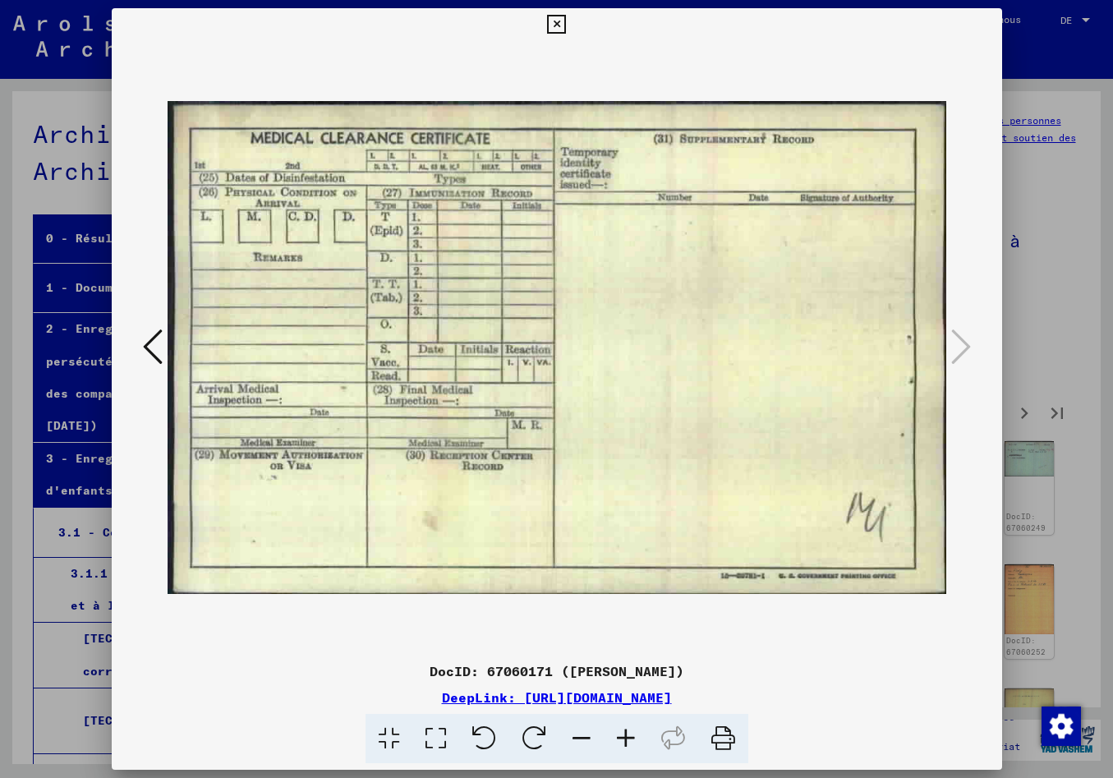
click at [145, 337] on icon at bounding box center [153, 346] width 20 height 39
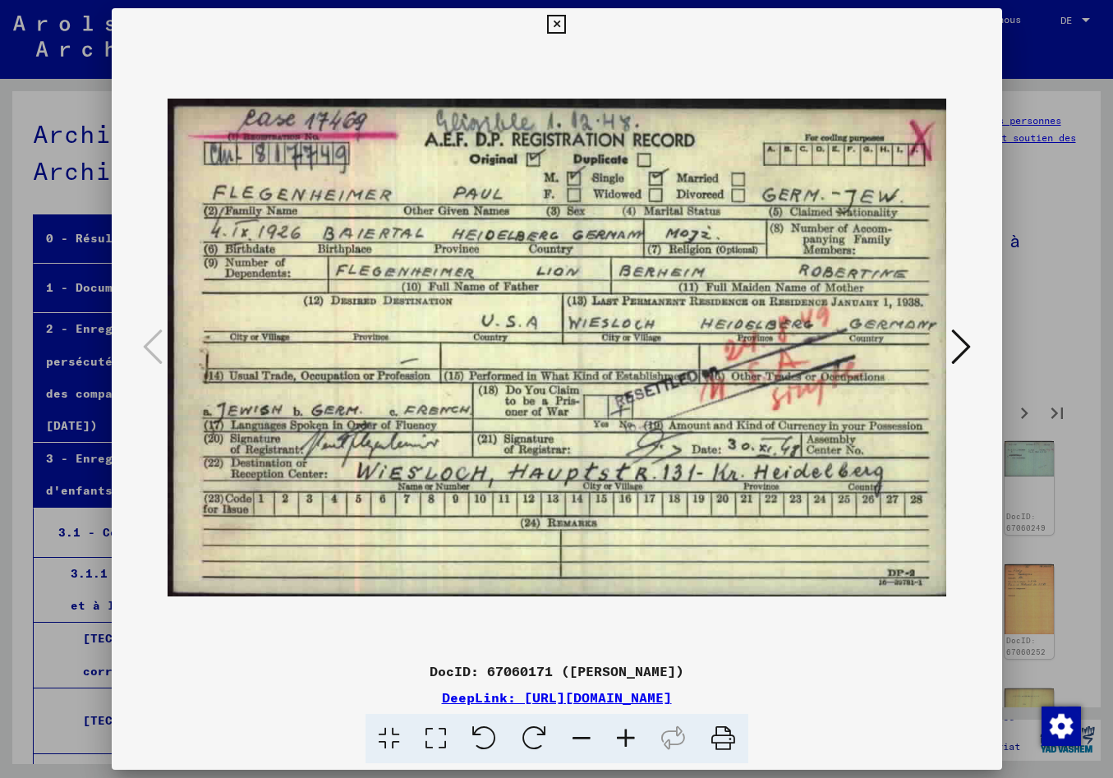
click at [490, 487] on img at bounding box center [556, 347] width 778 height 613
click at [957, 349] on icon at bounding box center [961, 346] width 20 height 39
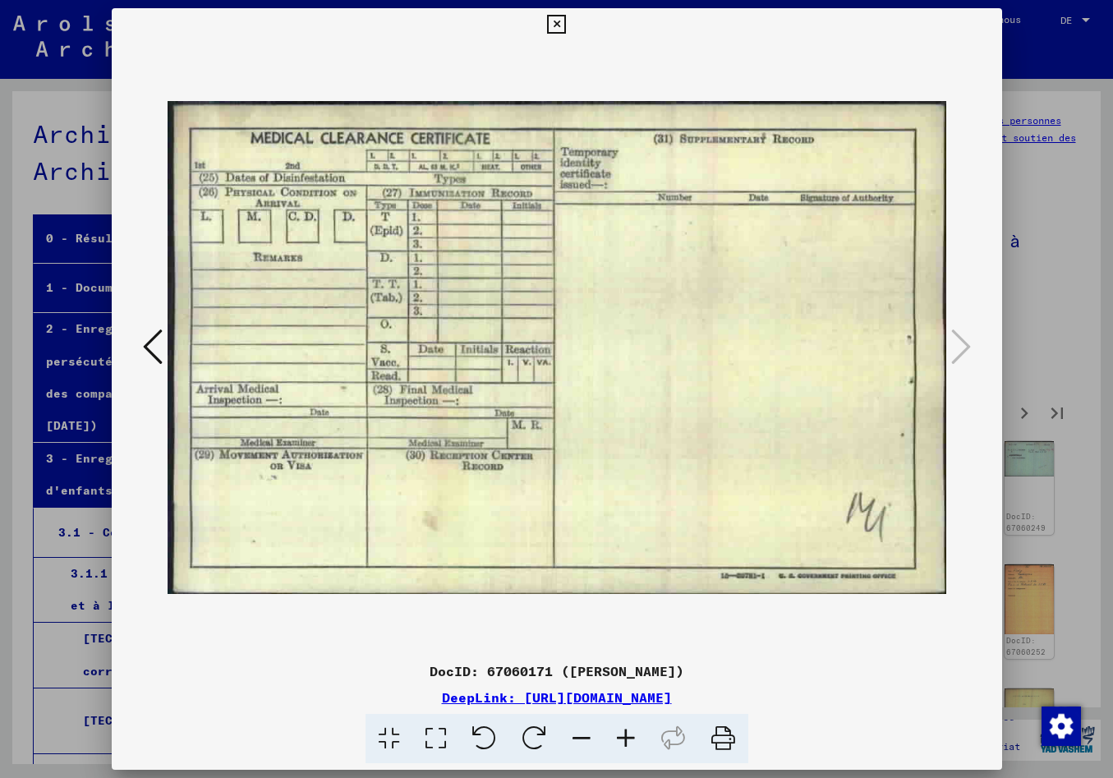
click at [143, 341] on icon at bounding box center [153, 346] width 20 height 39
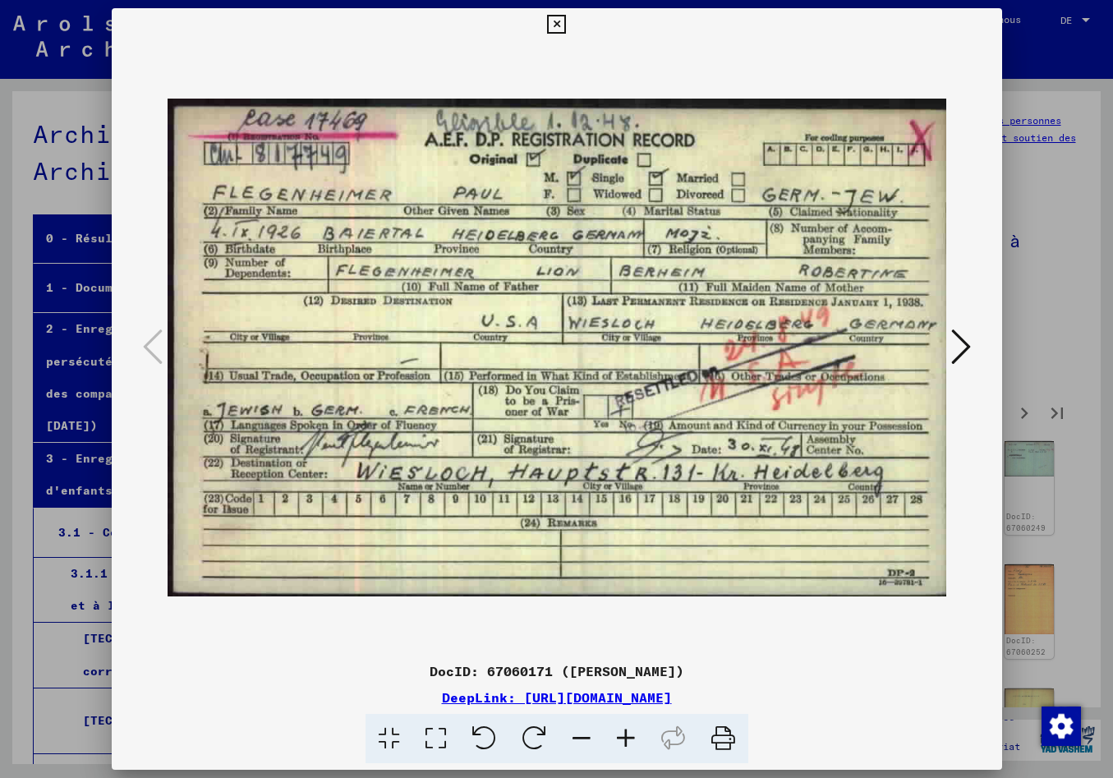
click at [566, 27] on icon at bounding box center [556, 25] width 19 height 20
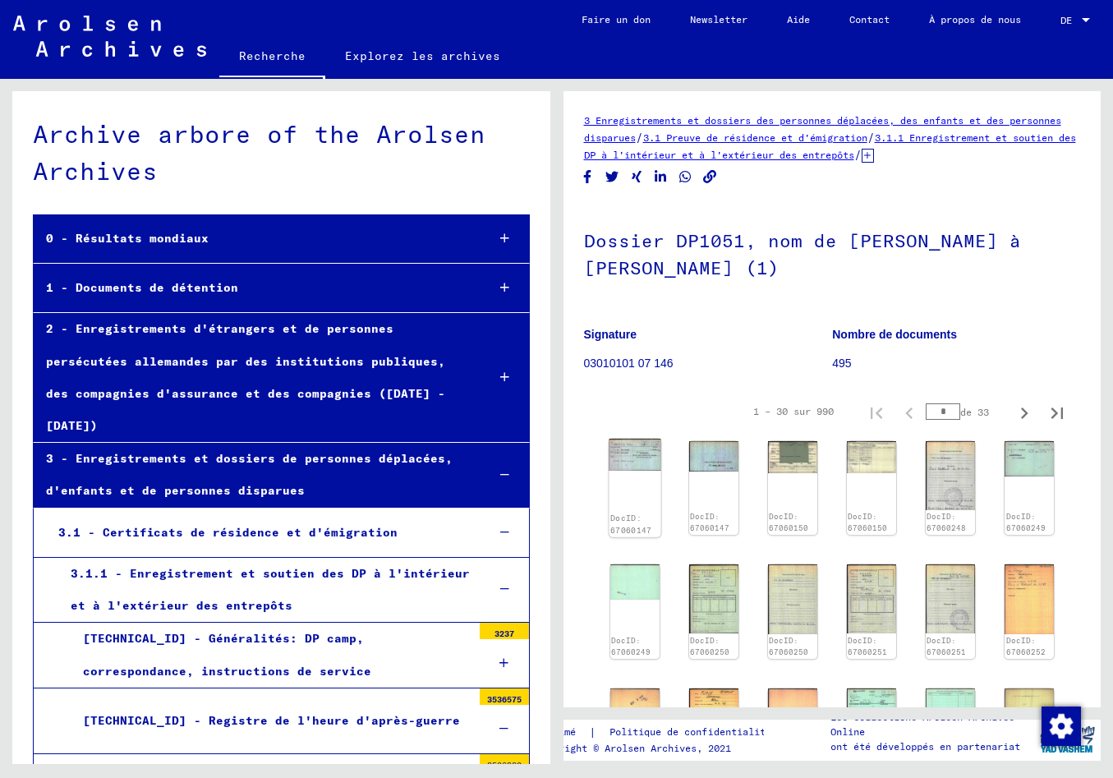
click at [633, 470] on img at bounding box center [634, 454] width 52 height 32
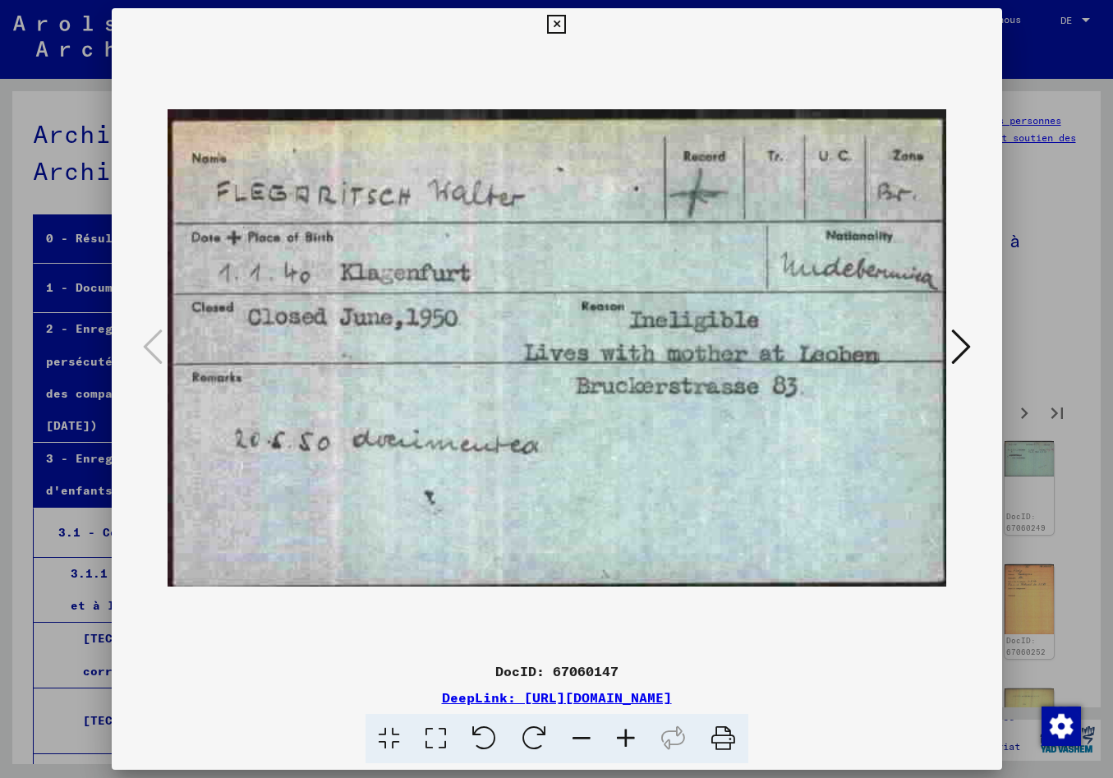
click at [964, 344] on icon at bounding box center [961, 346] width 20 height 39
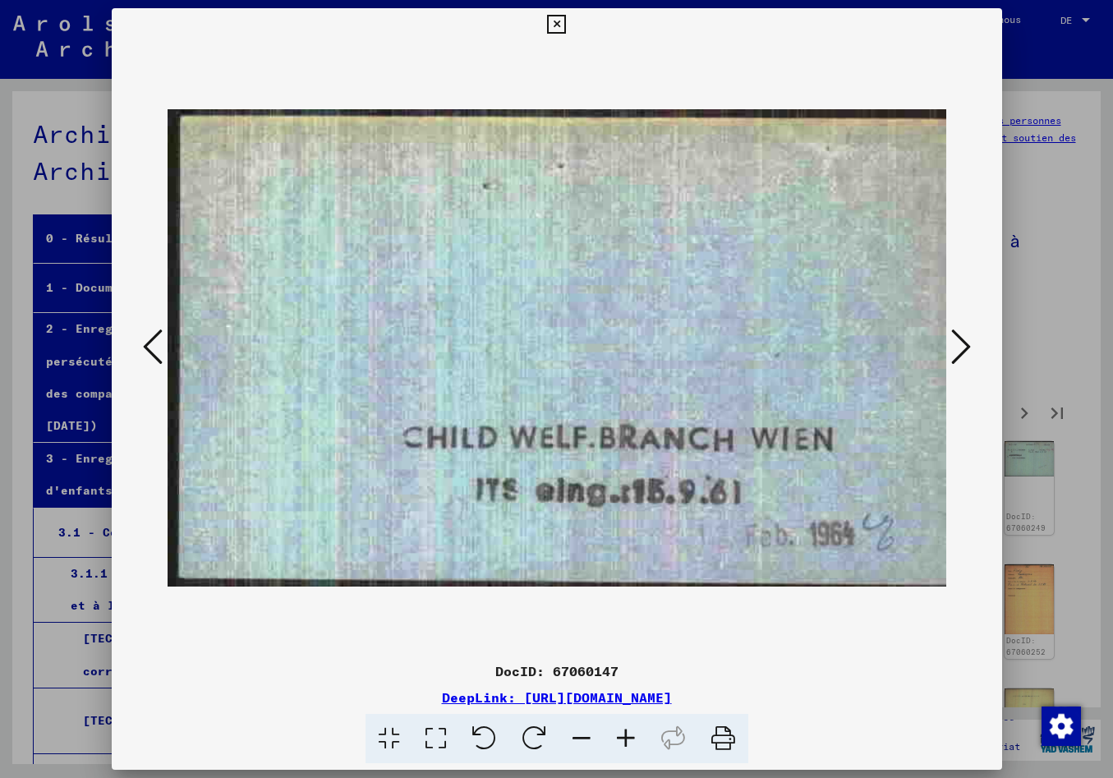
click at [963, 344] on icon at bounding box center [961, 346] width 20 height 39
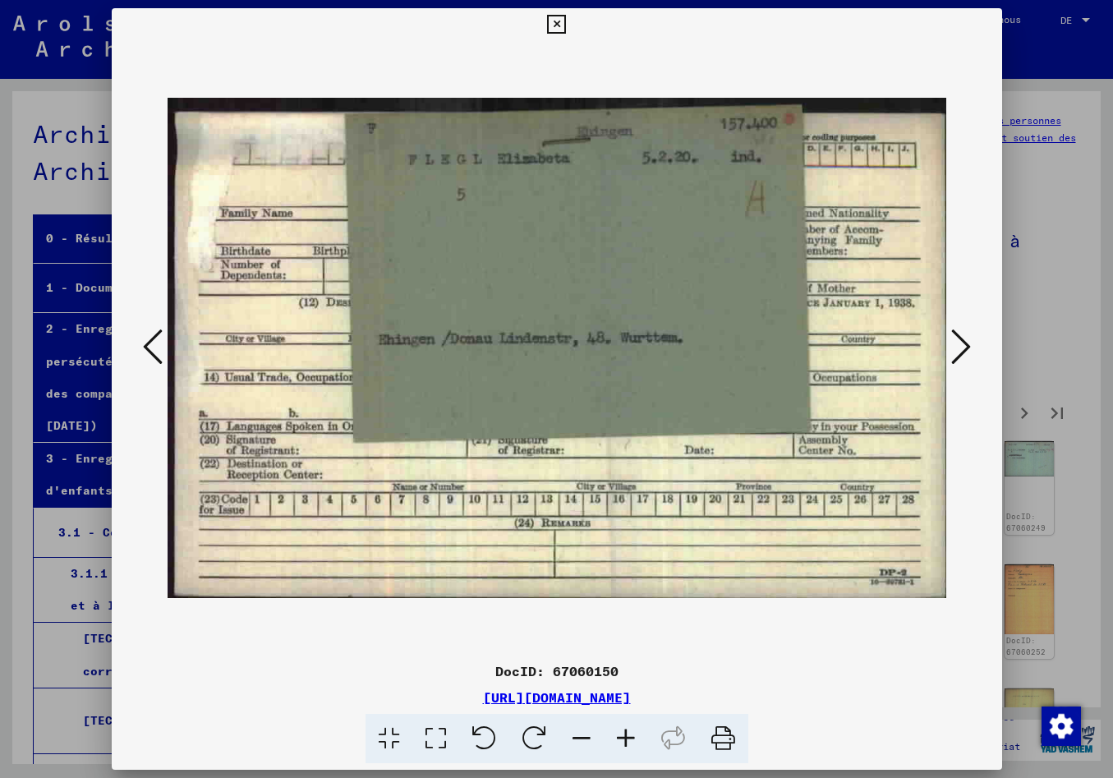
click at [963, 344] on icon at bounding box center [961, 346] width 20 height 39
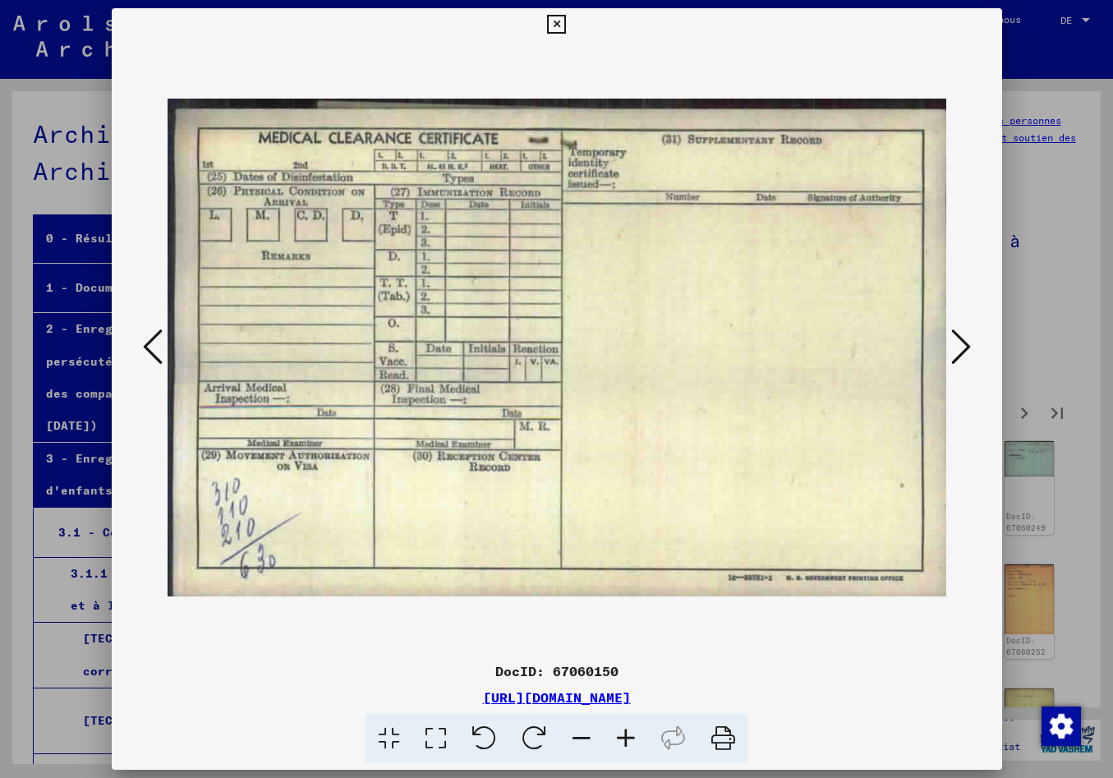
click at [963, 344] on icon at bounding box center [961, 346] width 20 height 39
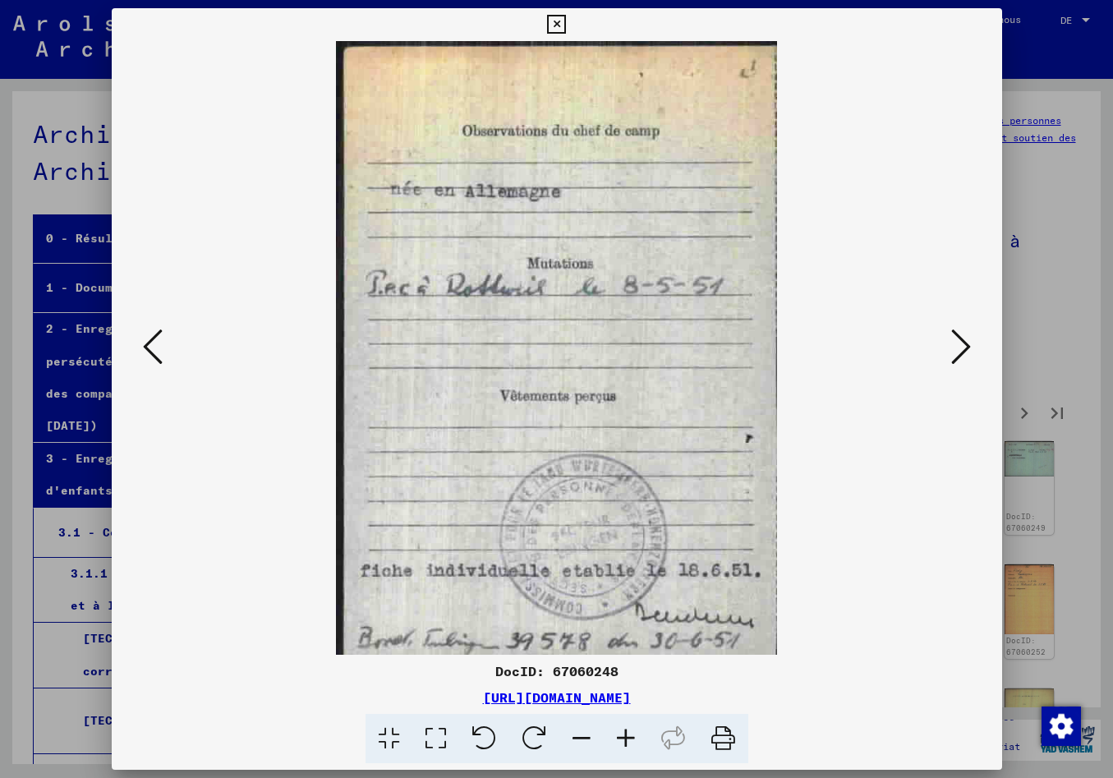
click at [963, 344] on icon at bounding box center [961, 346] width 20 height 39
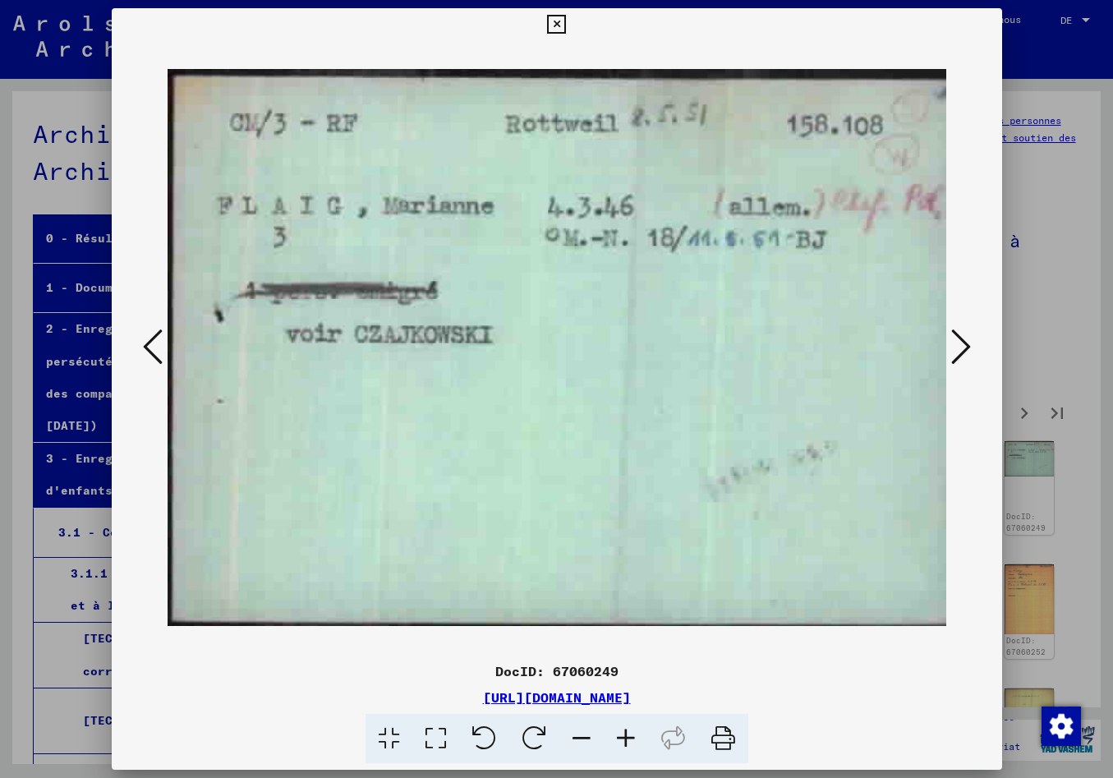
click at [963, 344] on icon at bounding box center [961, 346] width 20 height 39
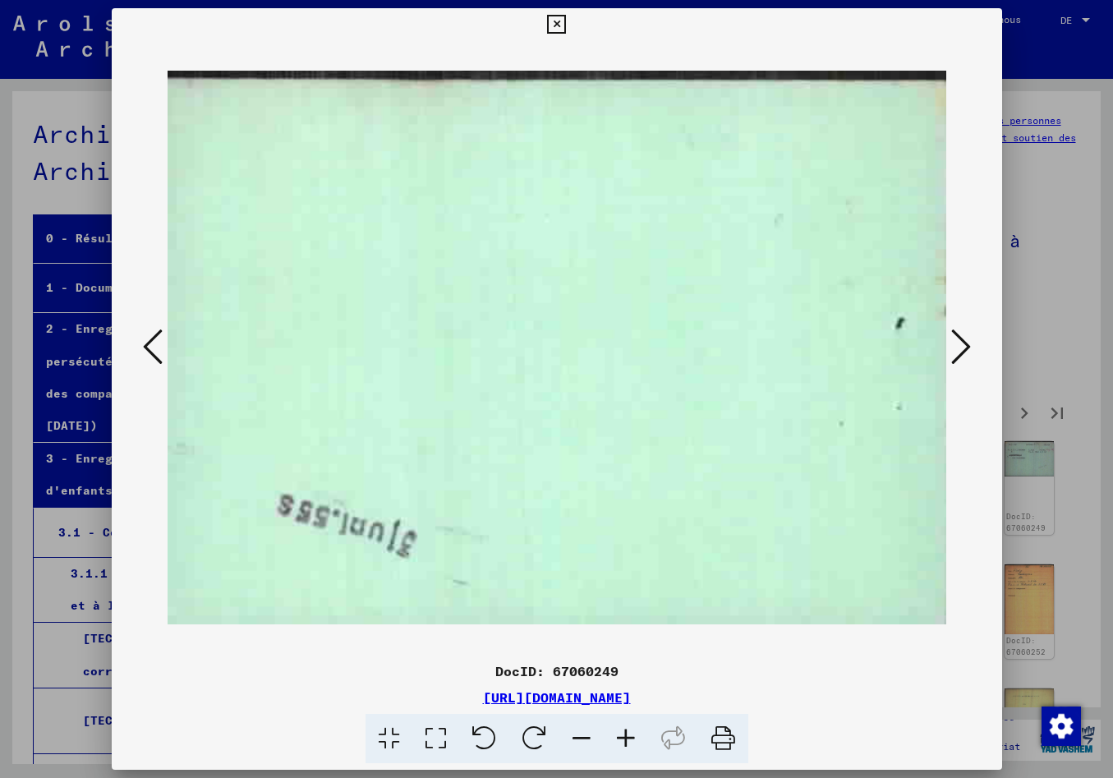
click at [963, 344] on icon at bounding box center [961, 346] width 20 height 39
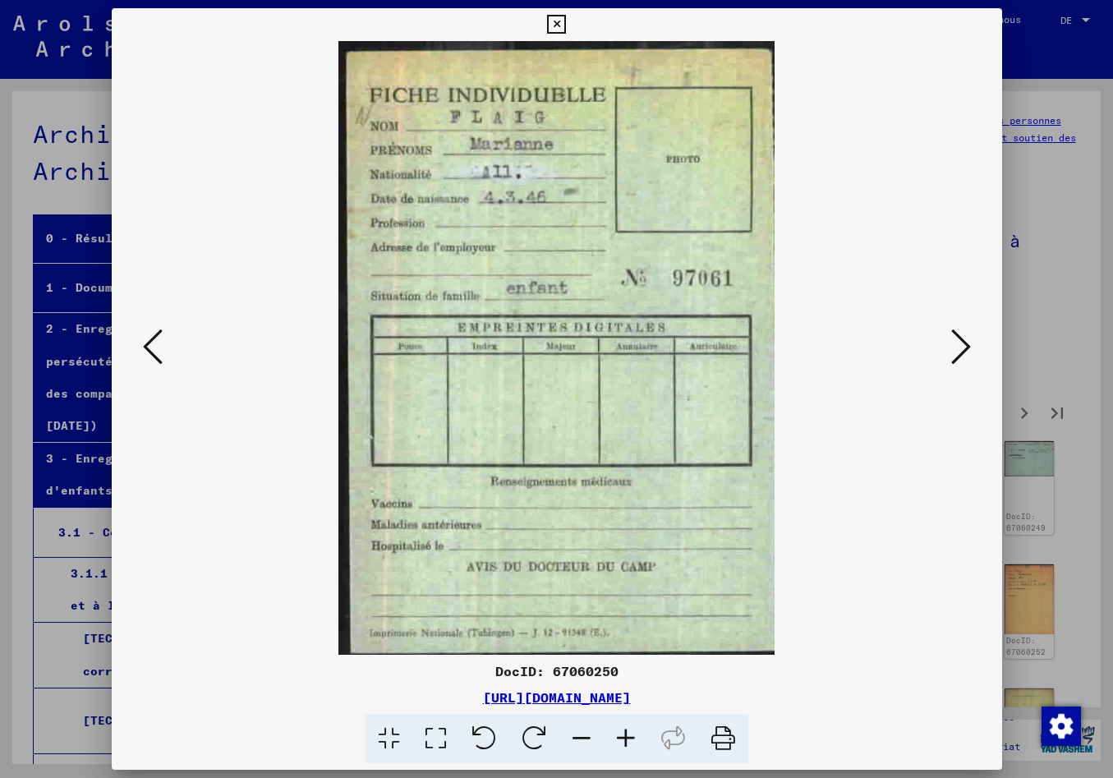
click at [963, 344] on icon at bounding box center [961, 346] width 20 height 39
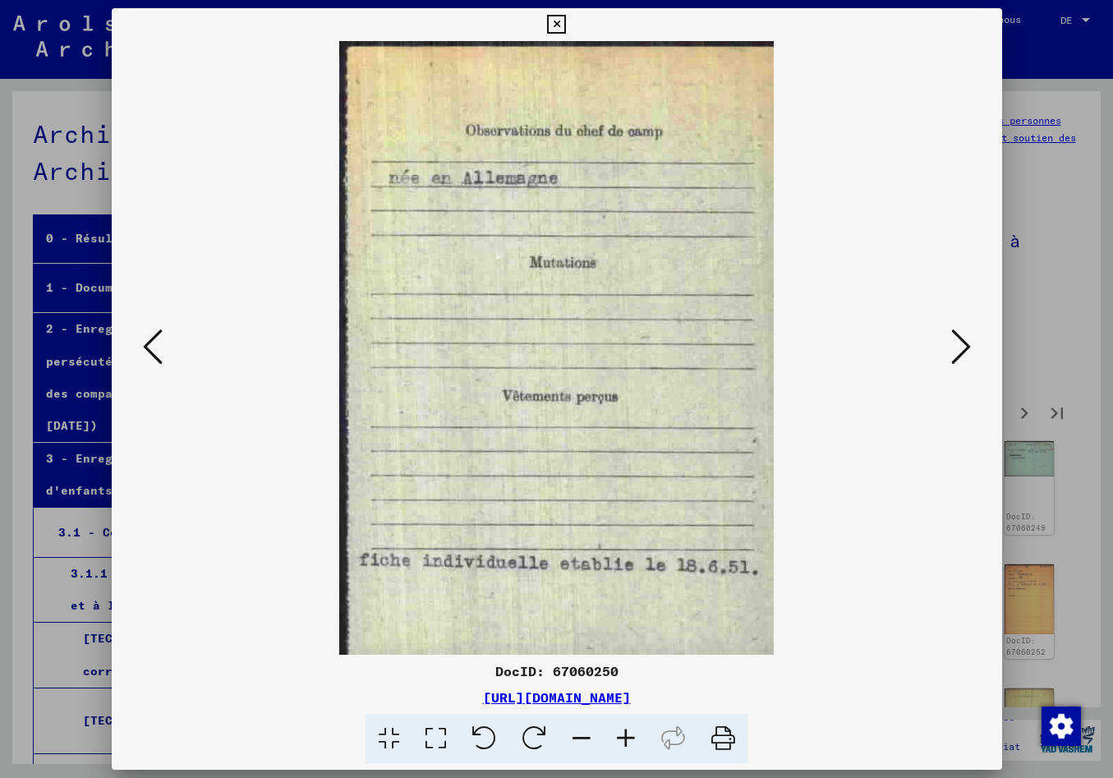
click at [963, 344] on icon at bounding box center [961, 346] width 20 height 39
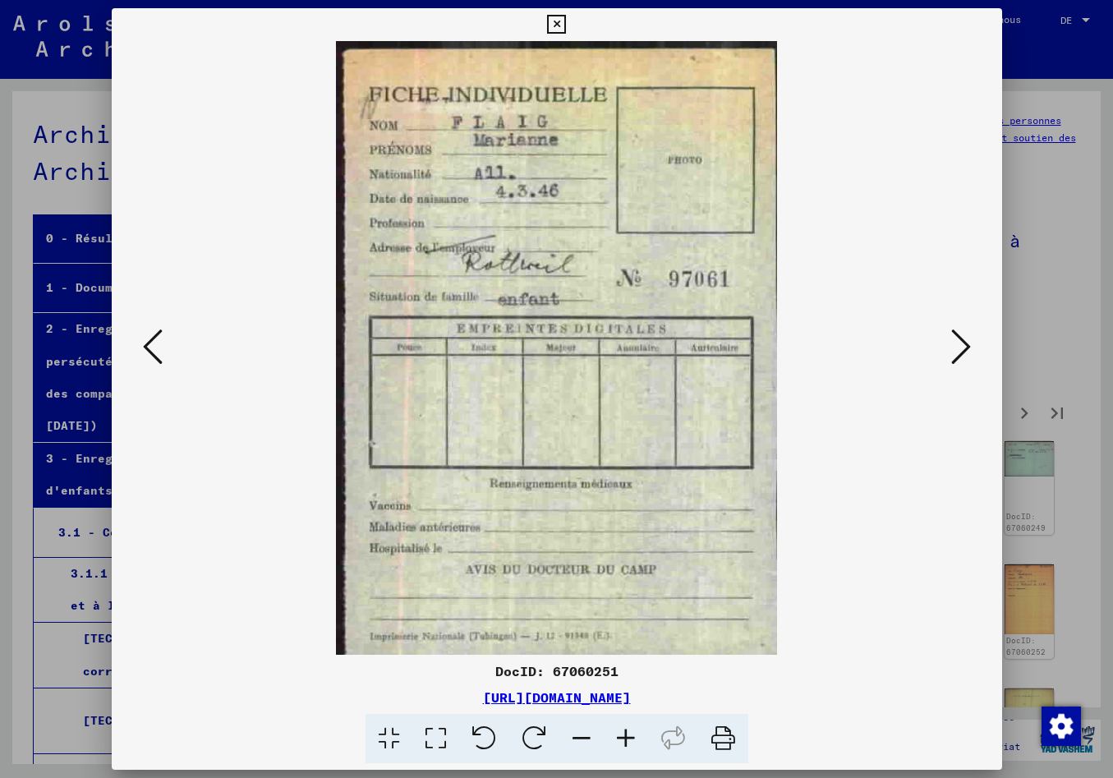
click at [963, 344] on icon at bounding box center [961, 346] width 20 height 39
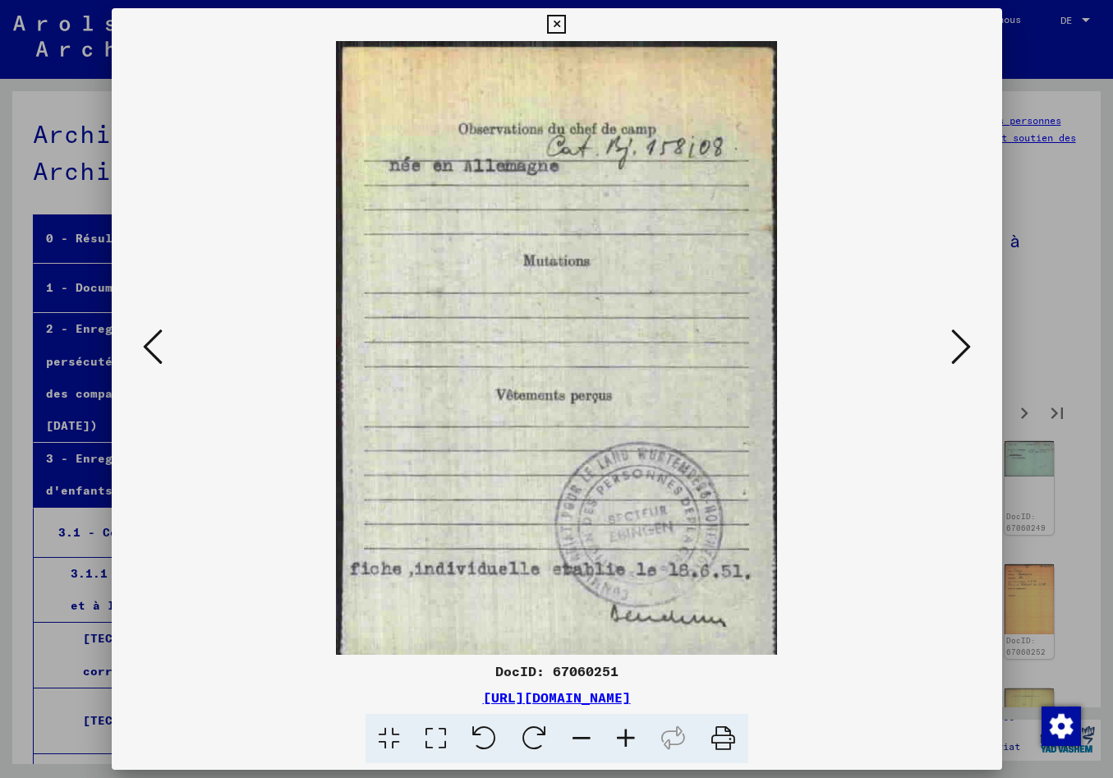
click at [962, 344] on icon at bounding box center [961, 346] width 20 height 39
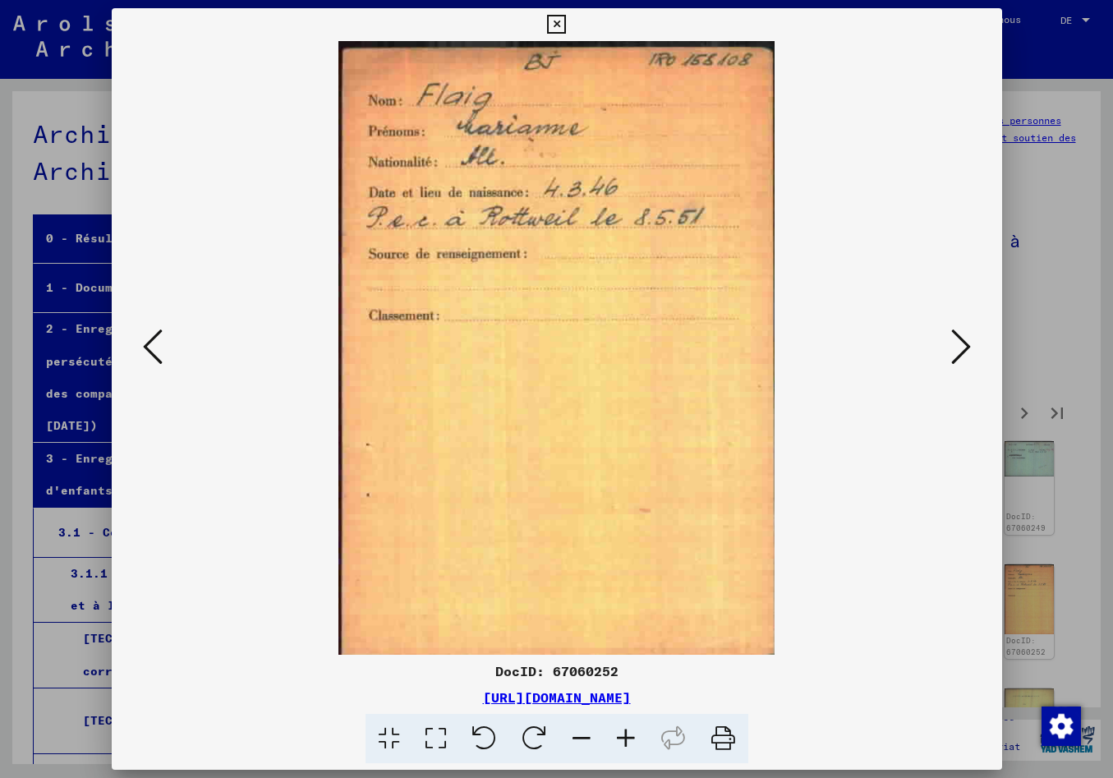
click at [962, 344] on icon at bounding box center [961, 346] width 20 height 39
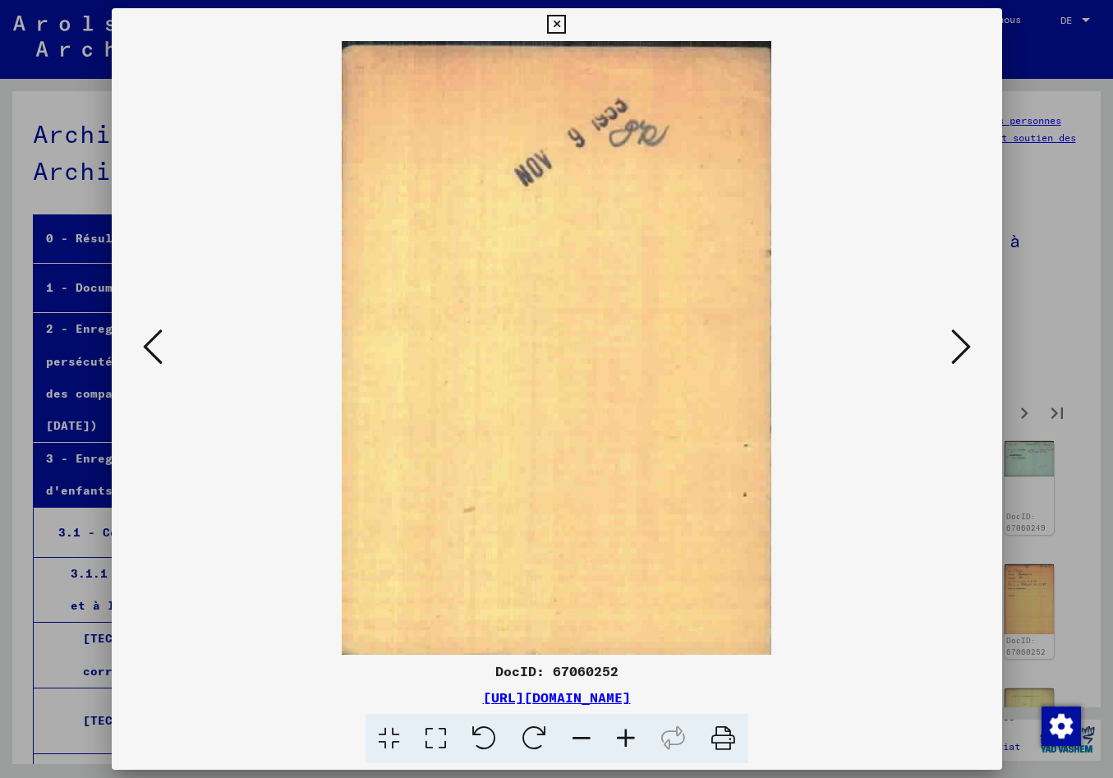
click at [962, 344] on icon at bounding box center [961, 346] width 20 height 39
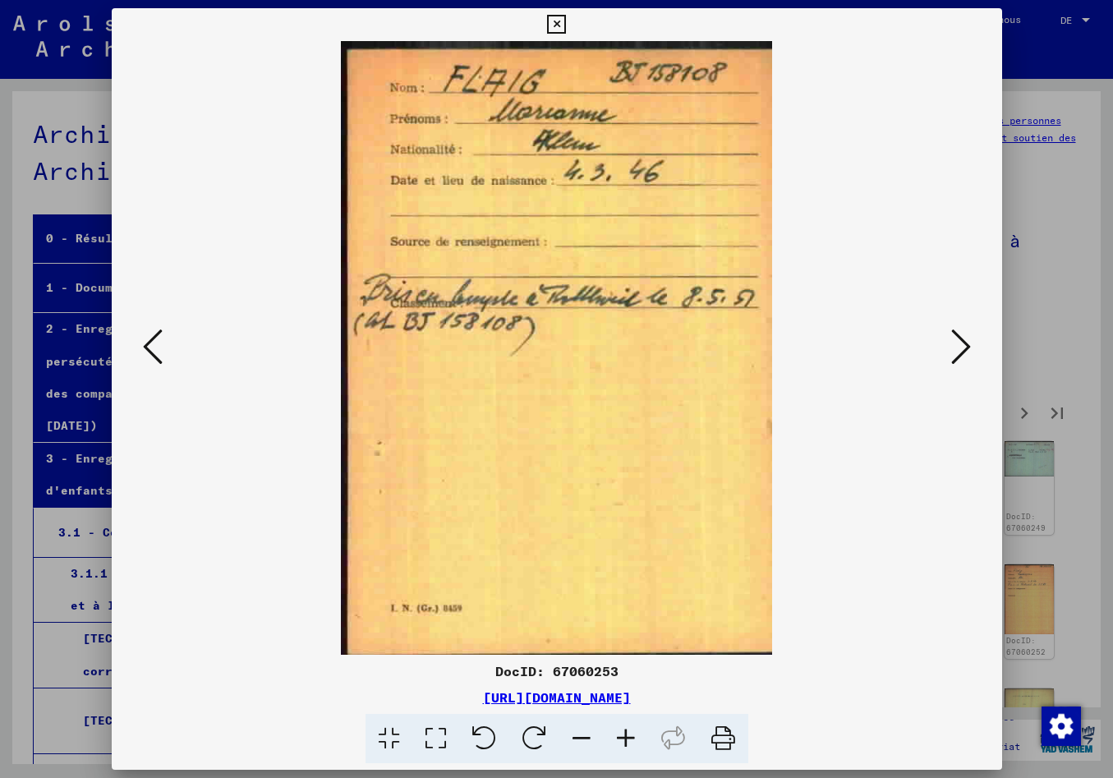
click at [961, 344] on icon at bounding box center [961, 346] width 20 height 39
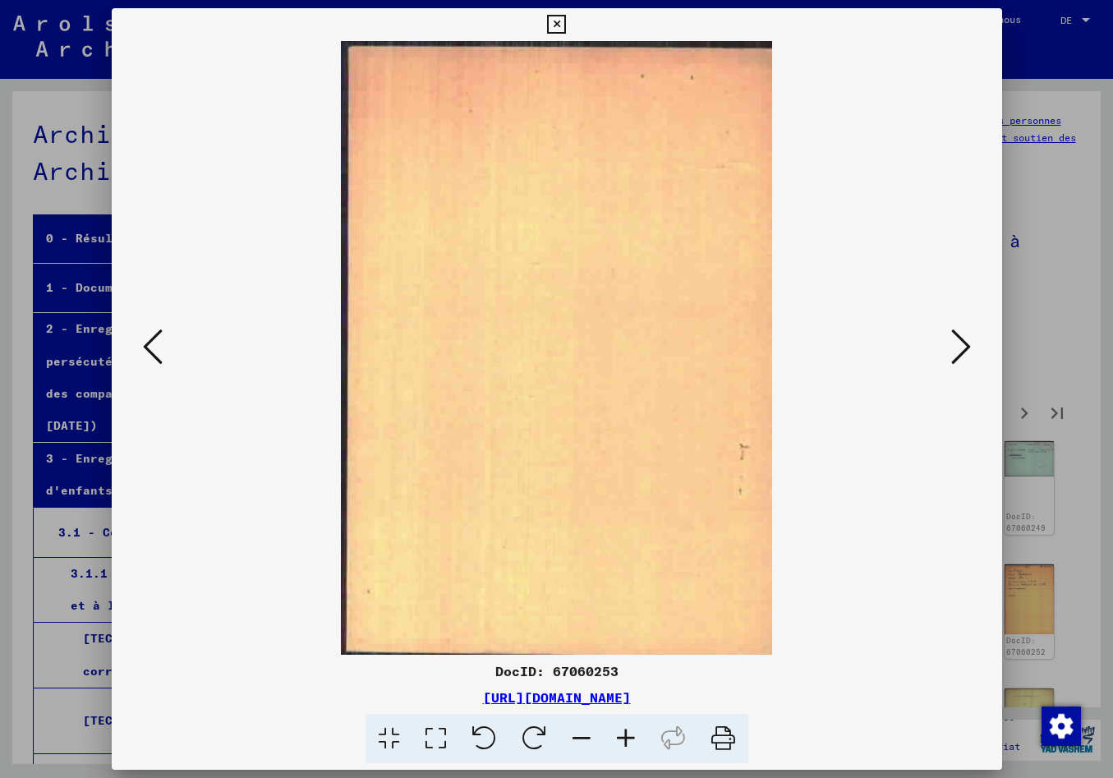
click at [961, 344] on icon at bounding box center [961, 346] width 20 height 39
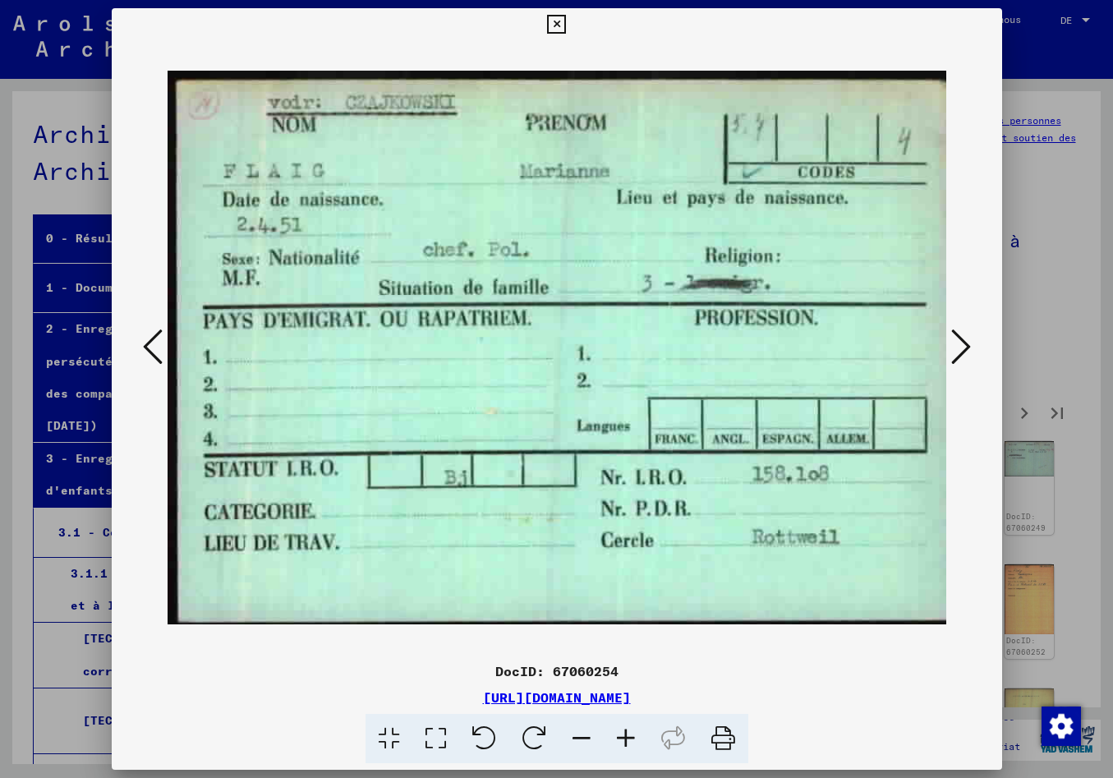
click at [961, 344] on icon at bounding box center [961, 346] width 20 height 39
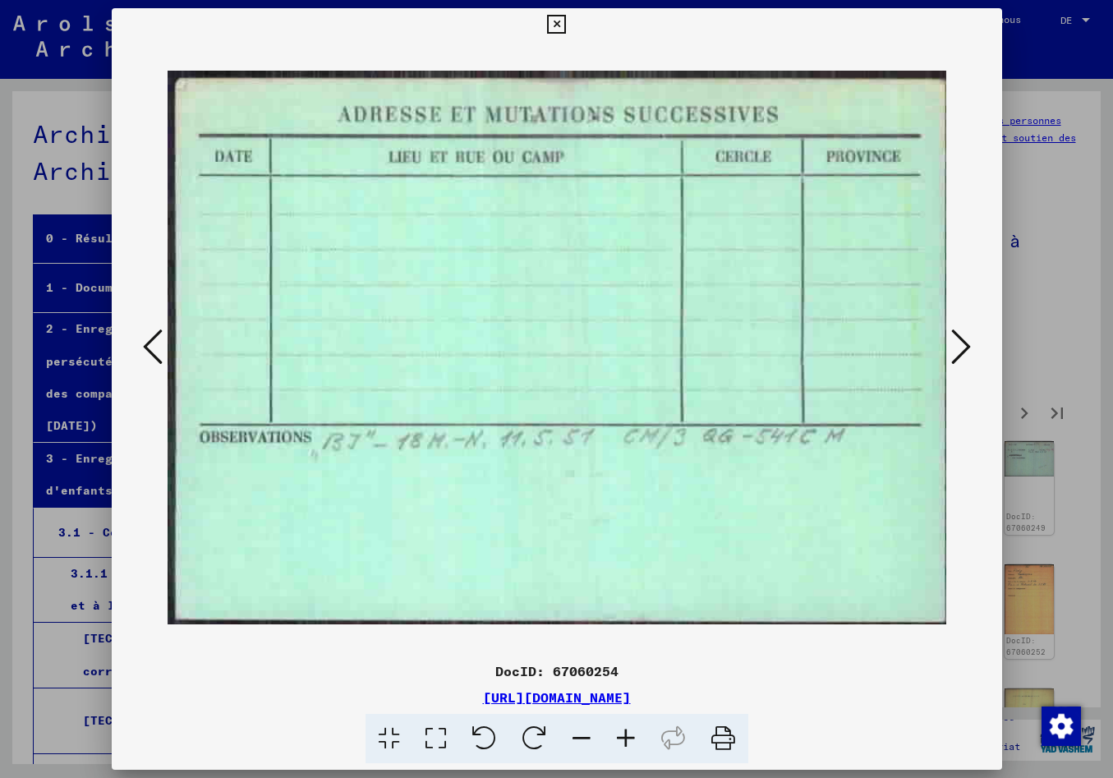
click at [961, 344] on icon at bounding box center [961, 346] width 20 height 39
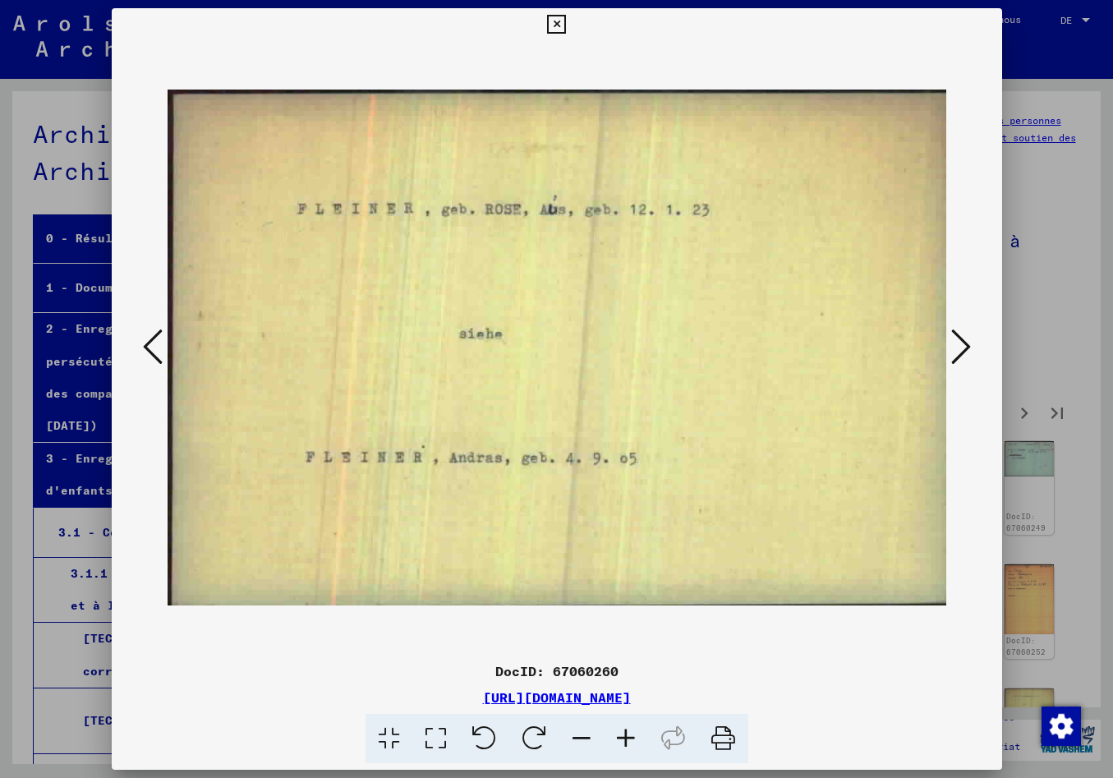
click at [961, 344] on icon at bounding box center [961, 346] width 20 height 39
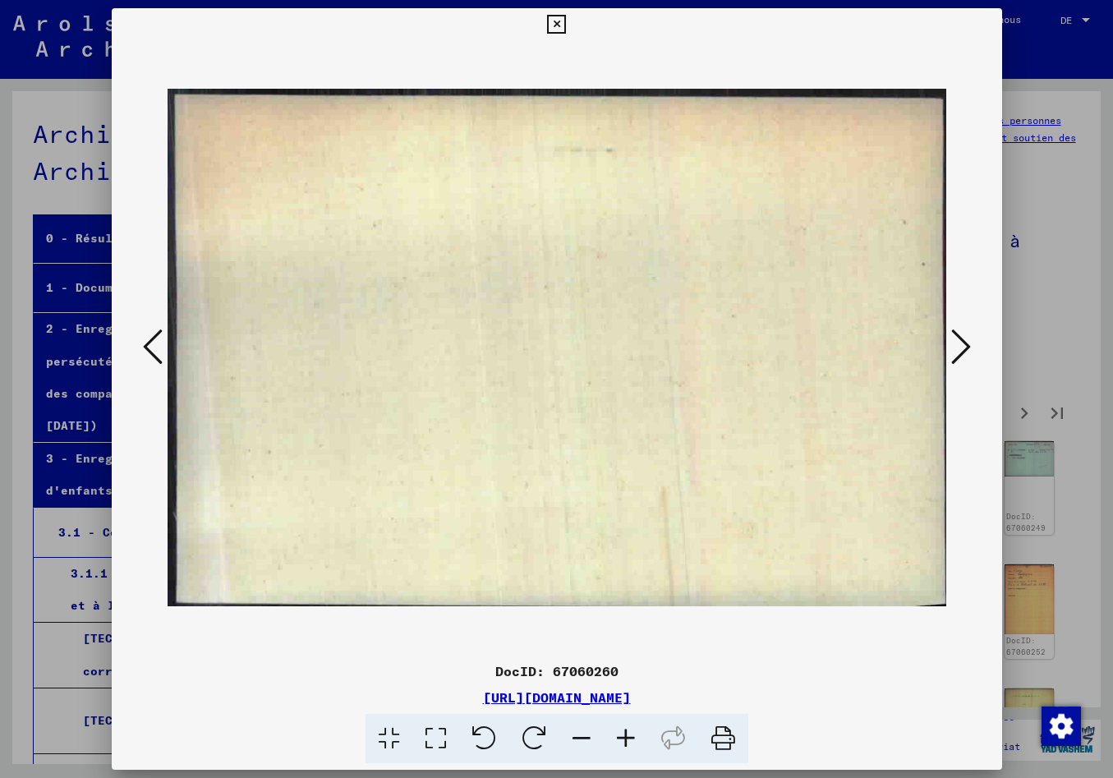
click at [961, 344] on icon at bounding box center [961, 346] width 20 height 39
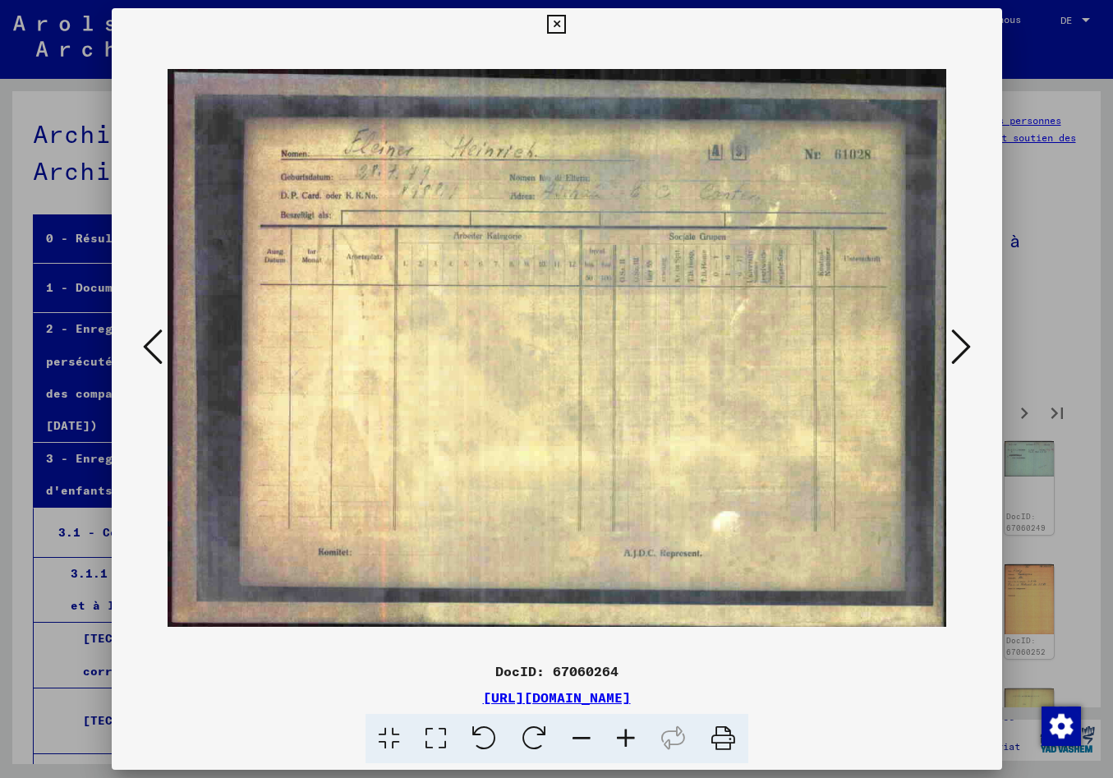
click at [961, 344] on icon at bounding box center [961, 346] width 20 height 39
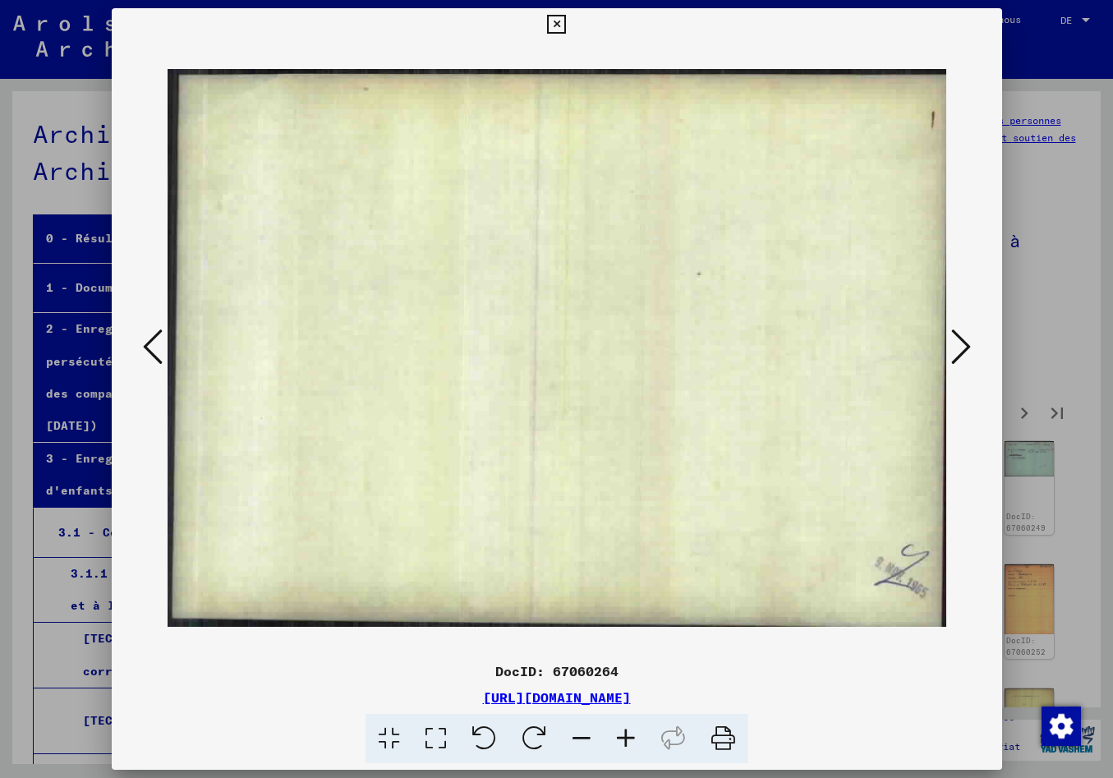
click at [961, 344] on icon at bounding box center [961, 346] width 20 height 39
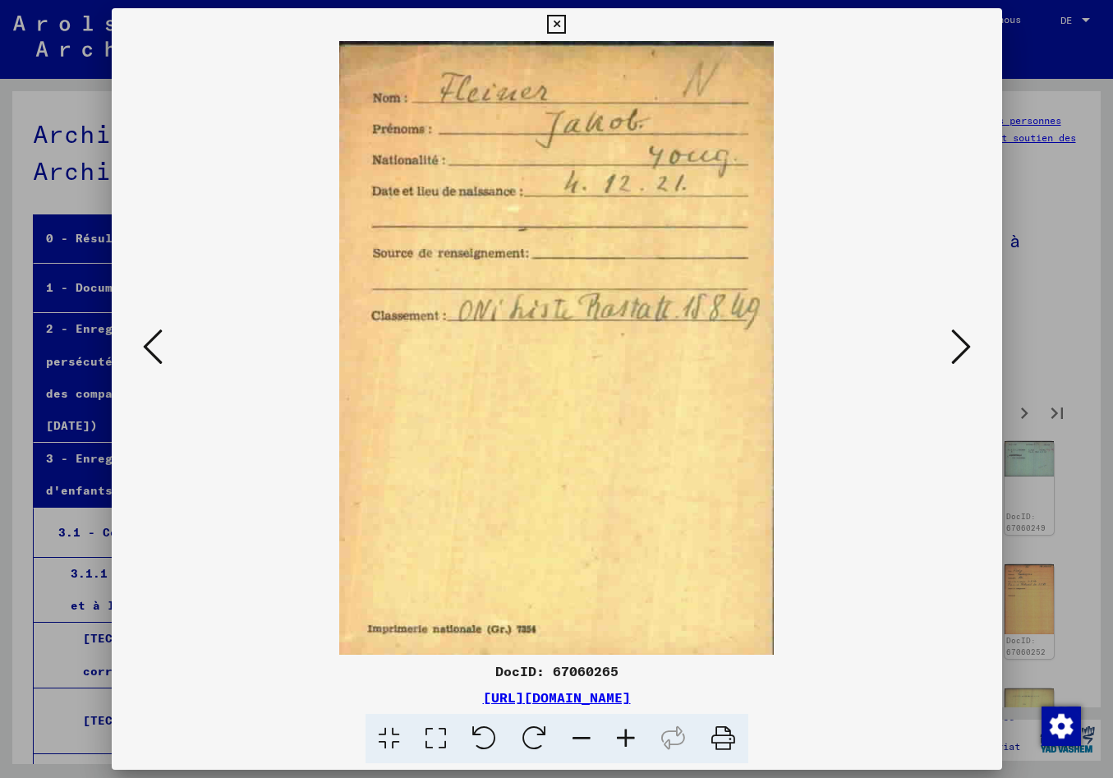
click at [961, 344] on icon at bounding box center [961, 346] width 20 height 39
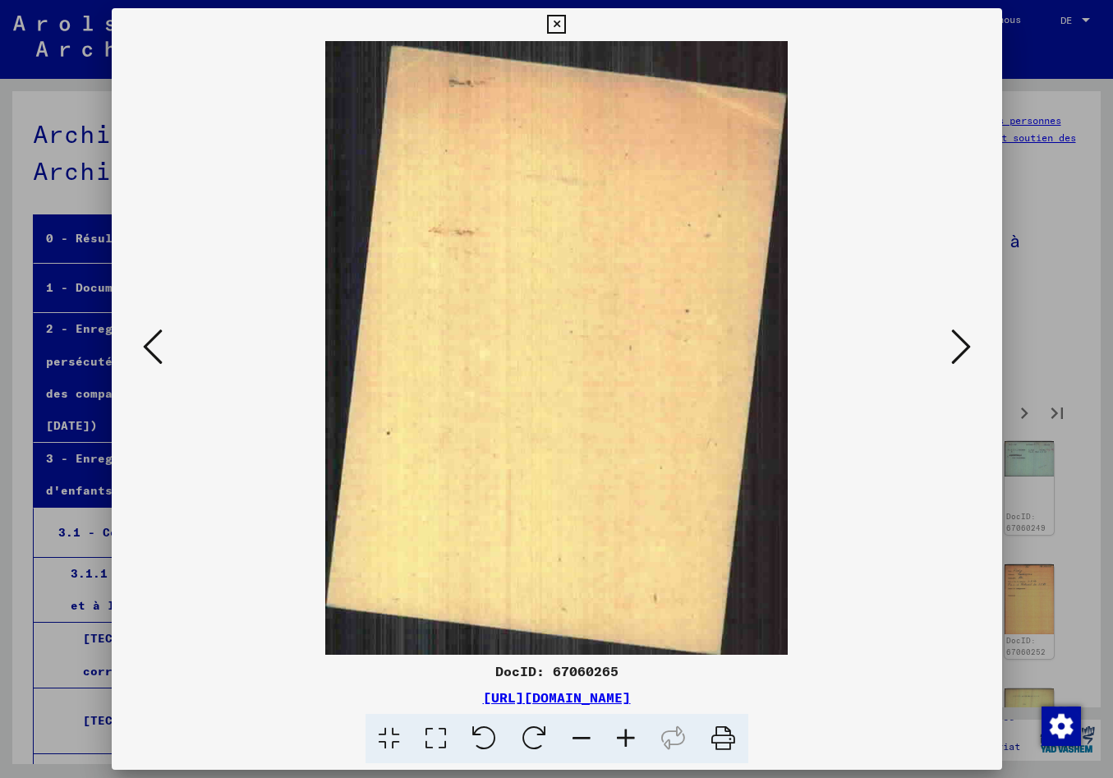
click at [961, 344] on icon at bounding box center [961, 346] width 20 height 39
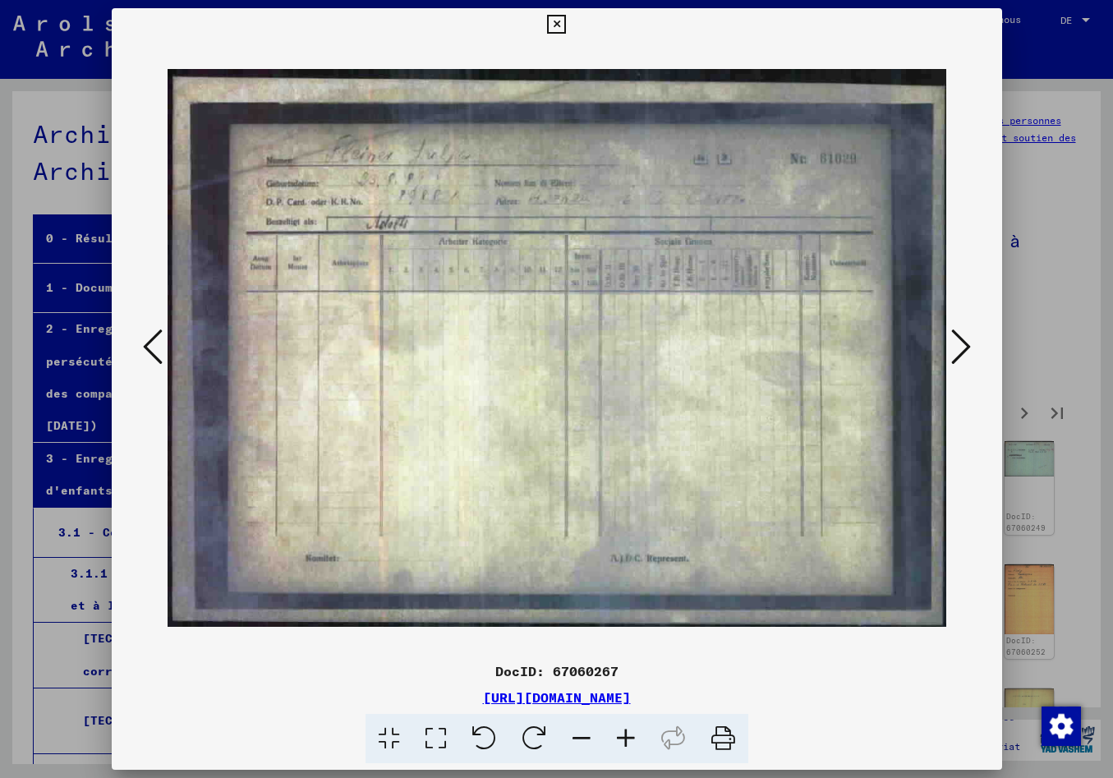
click at [961, 344] on icon at bounding box center [961, 346] width 20 height 39
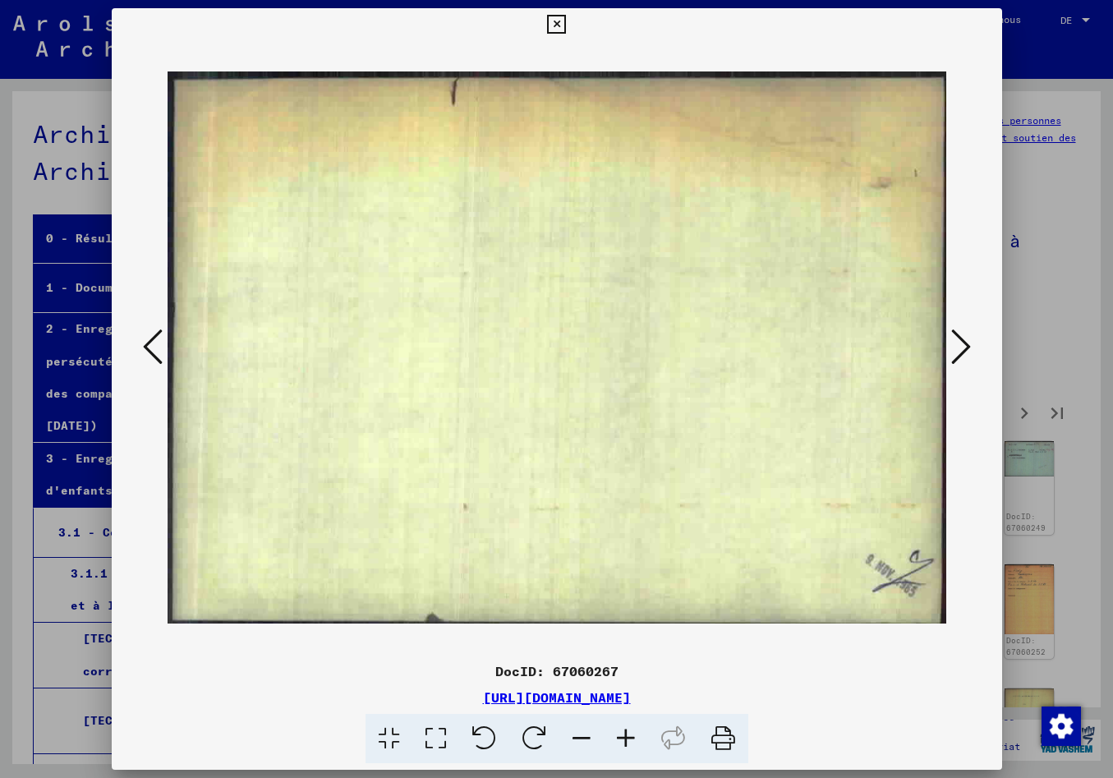
click at [961, 344] on icon at bounding box center [961, 346] width 20 height 39
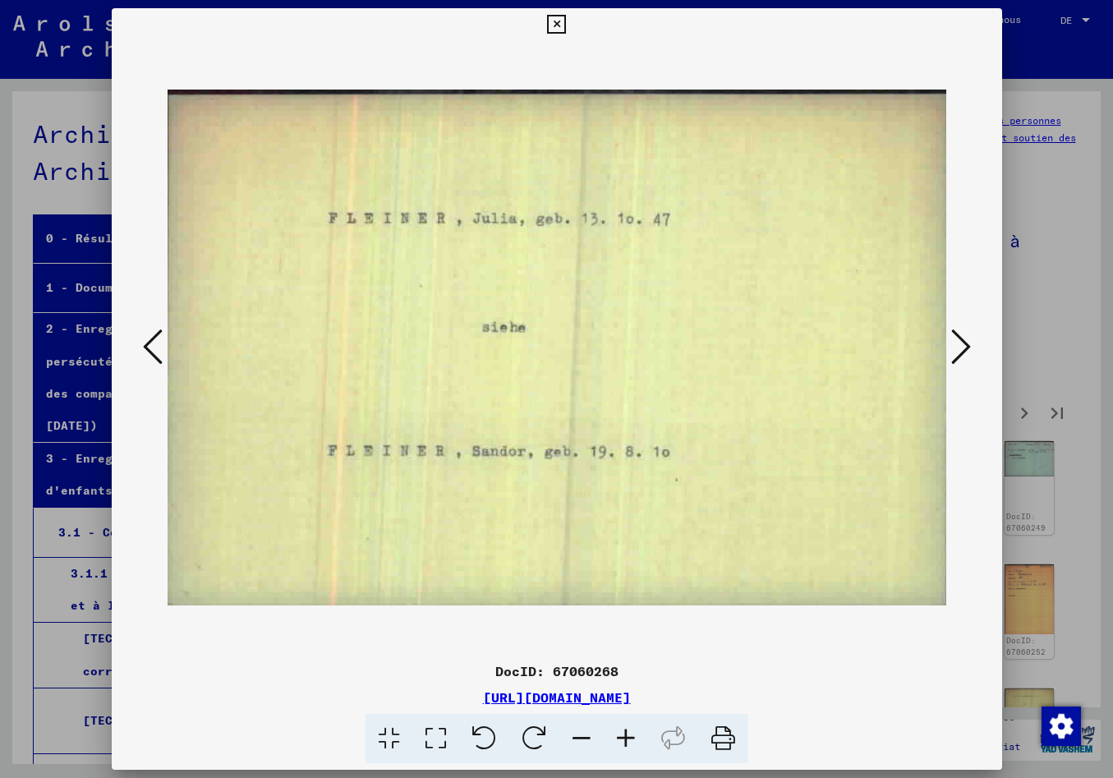
click at [961, 344] on icon at bounding box center [961, 346] width 20 height 39
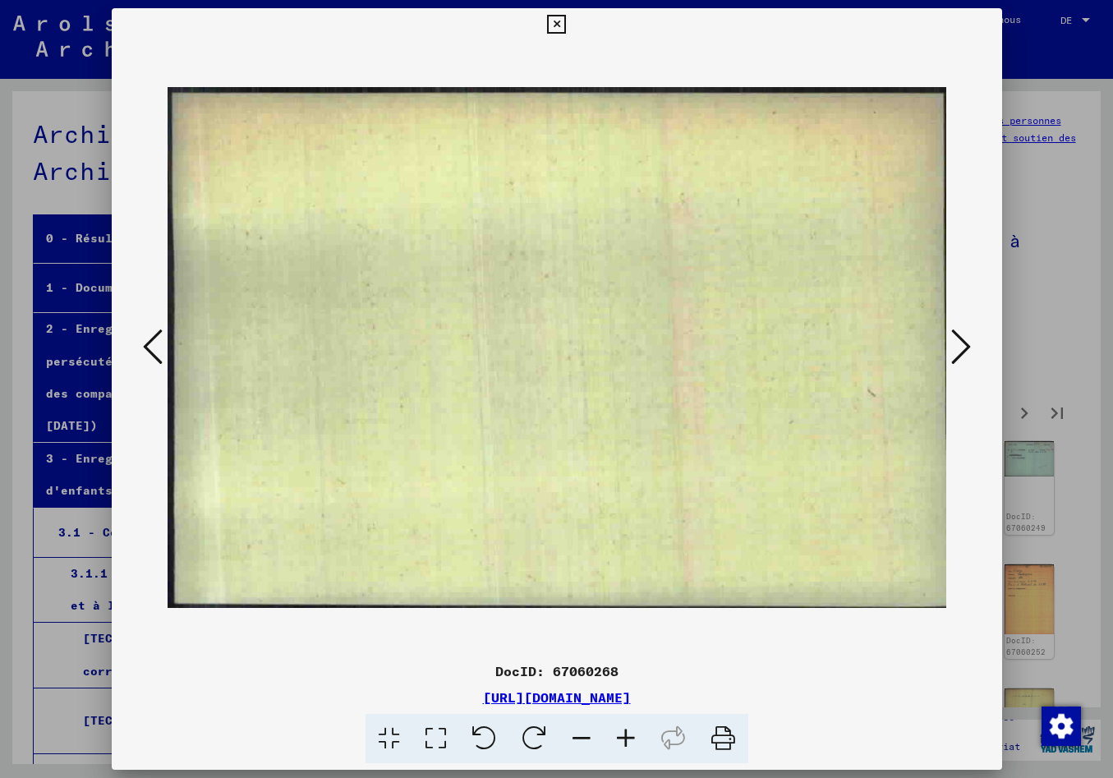
click at [961, 344] on icon at bounding box center [961, 346] width 20 height 39
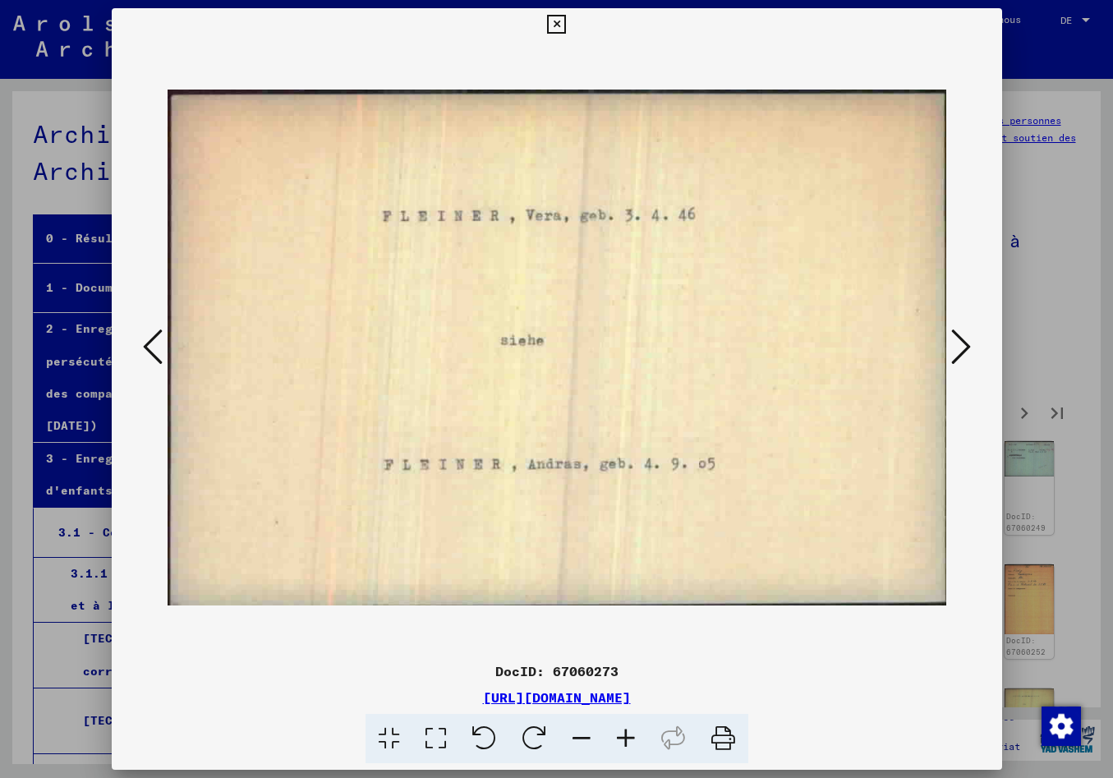
click at [961, 344] on icon at bounding box center [961, 346] width 20 height 39
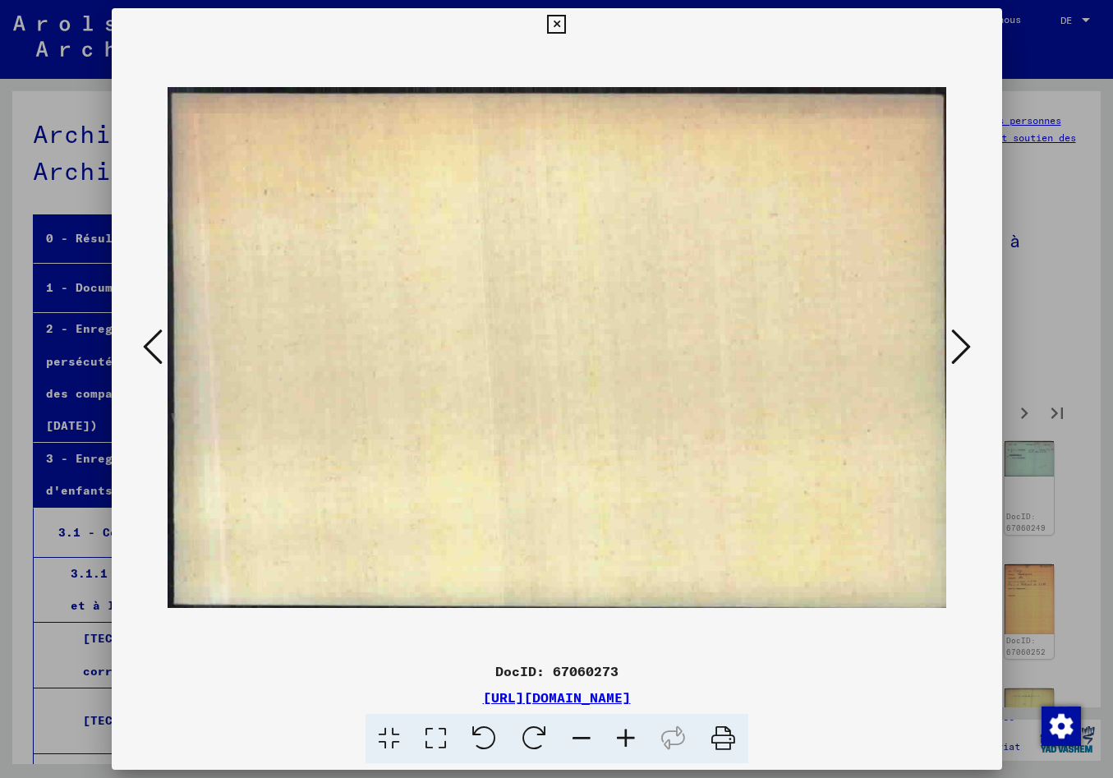
click at [961, 344] on icon at bounding box center [961, 346] width 20 height 39
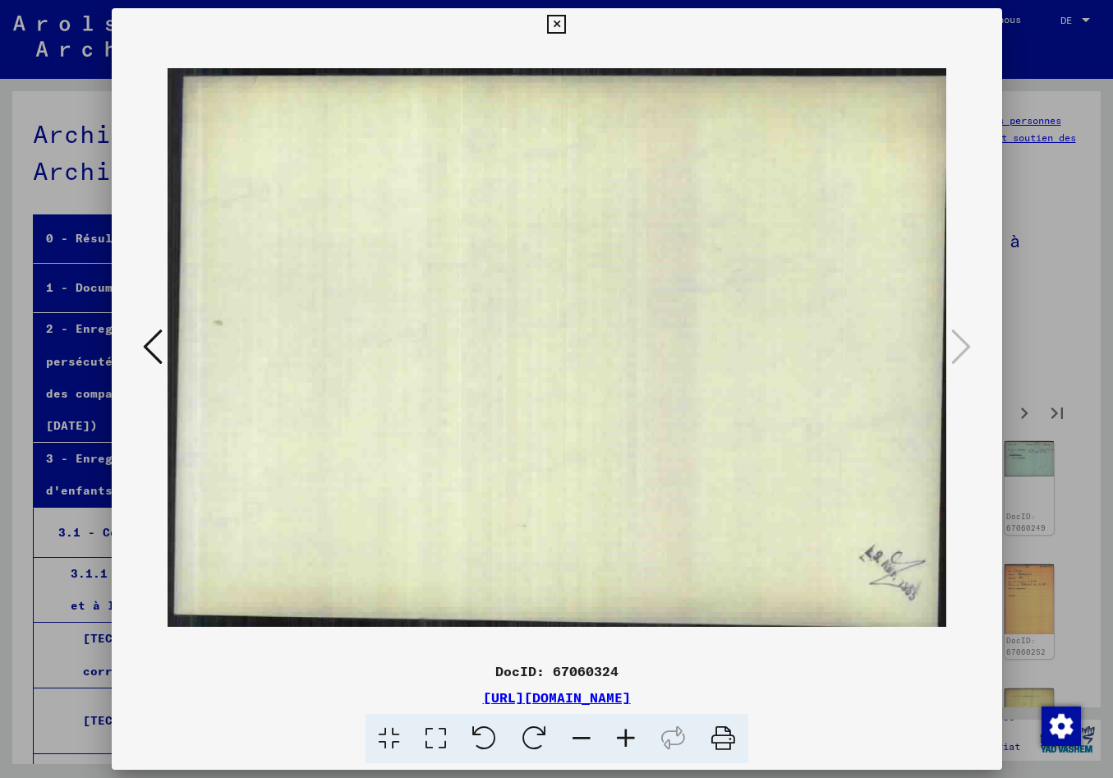
drag, startPoint x: 980, startPoint y: 27, endPoint x: 975, endPoint y: 39, distance: 12.9
click at [566, 29] on icon at bounding box center [556, 25] width 19 height 20
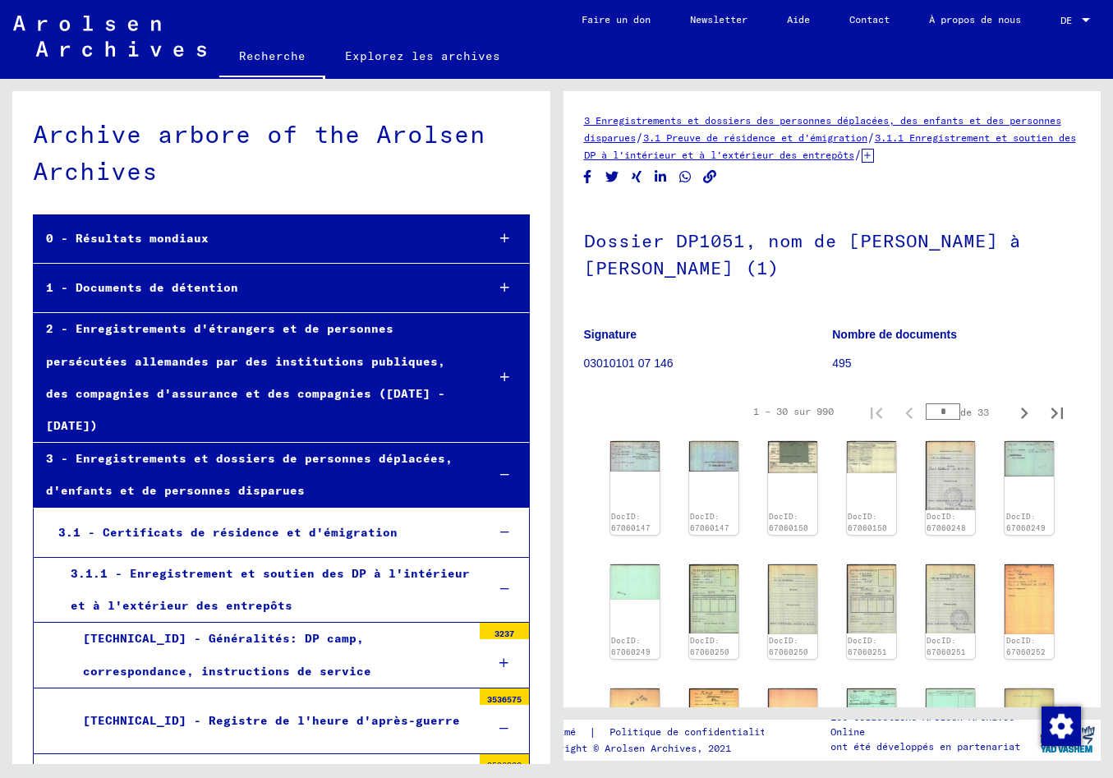
click at [732, 343] on p "Signature" at bounding box center [708, 334] width 248 height 17
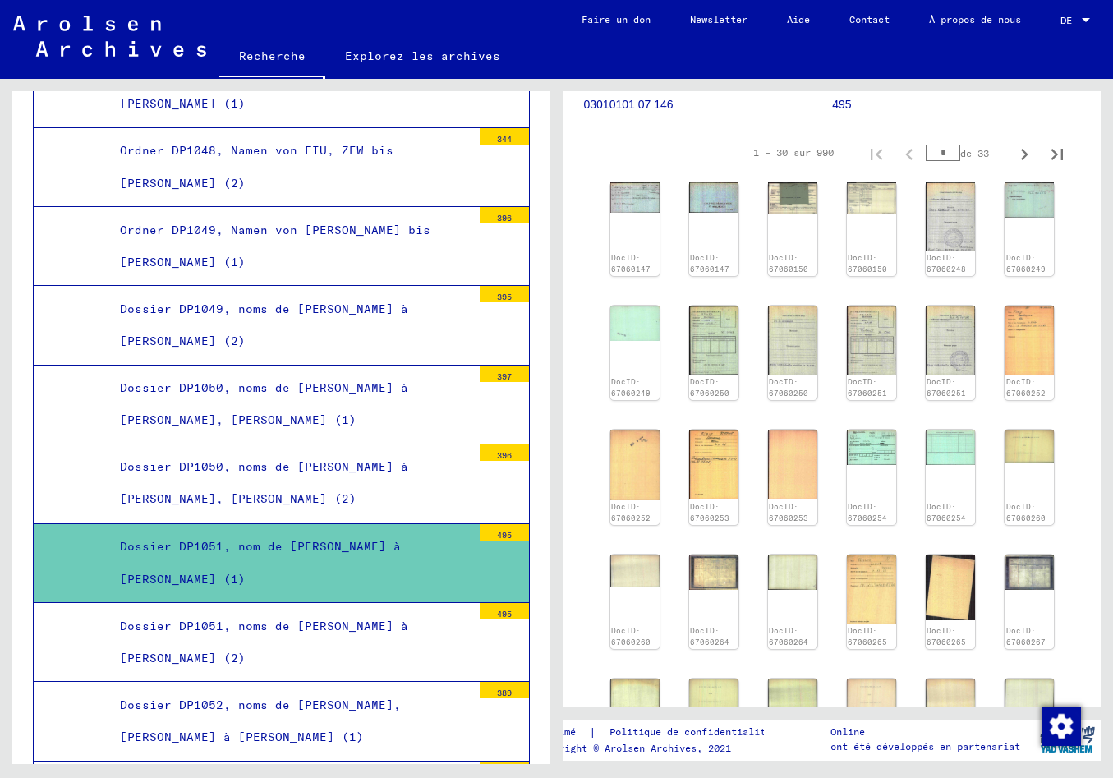
scroll to position [12414, 0]
